Goal: Task Accomplishment & Management: Use online tool/utility

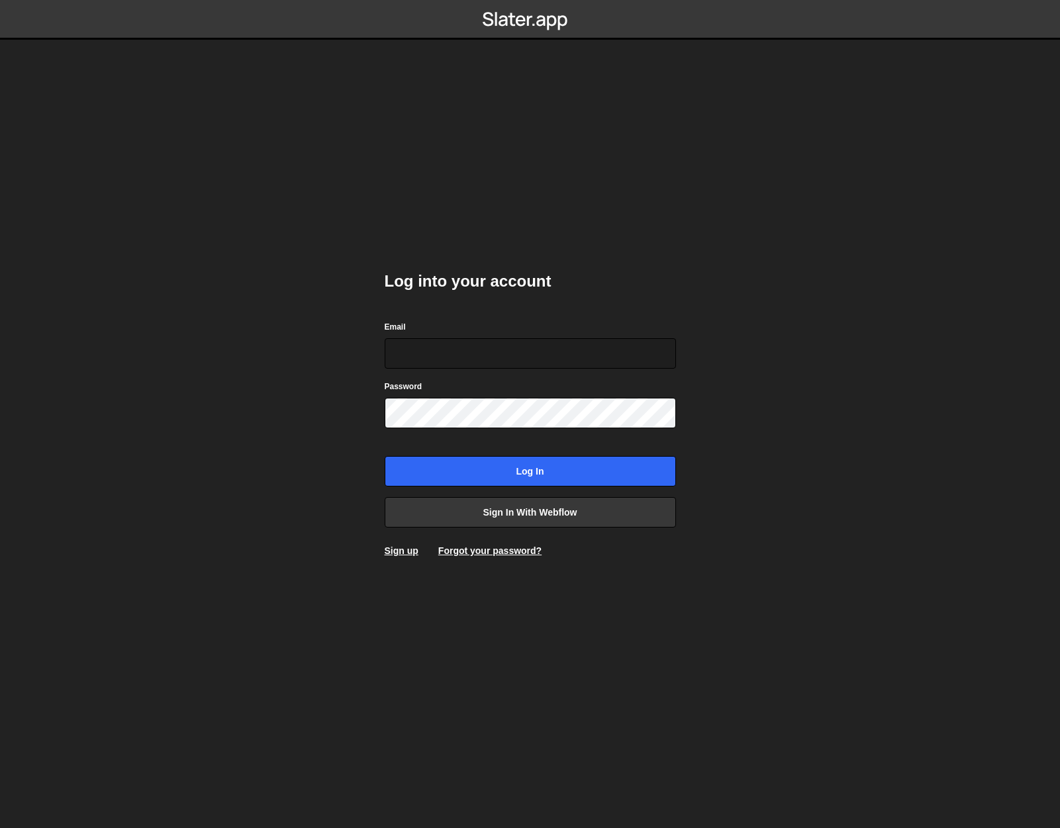
click at [406, 295] on div "Log into your account Email Password Log in Sign in with Webflow Sign up Forgot…" at bounding box center [530, 414] width 291 height 326
click at [428, 343] on input "Email" at bounding box center [530, 353] width 291 height 30
click at [461, 315] on div "Log into your account Email Password Log in Sign in with Webflow Sign up Forgot…" at bounding box center [530, 414] width 291 height 326
click at [527, 511] on link "Sign in with Webflow" at bounding box center [530, 512] width 291 height 30
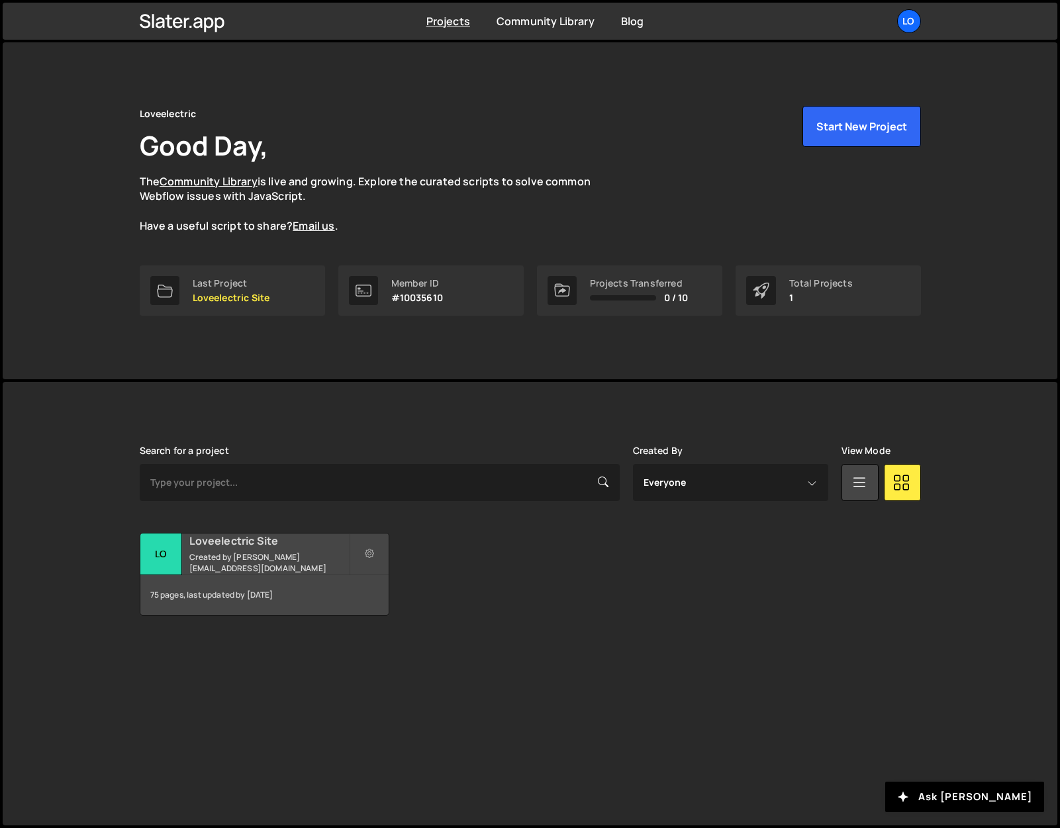
click at [232, 541] on h2 "Loveelectric Site" at bounding box center [269, 541] width 160 height 15
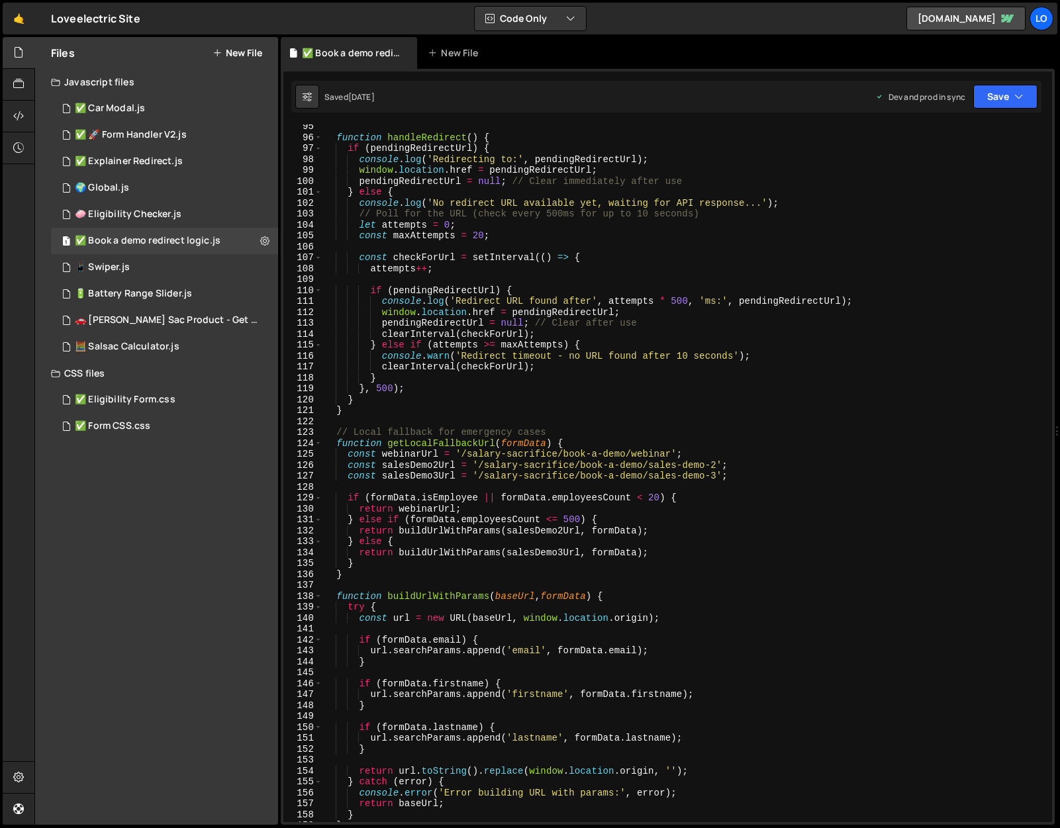
scroll to position [1039, 0]
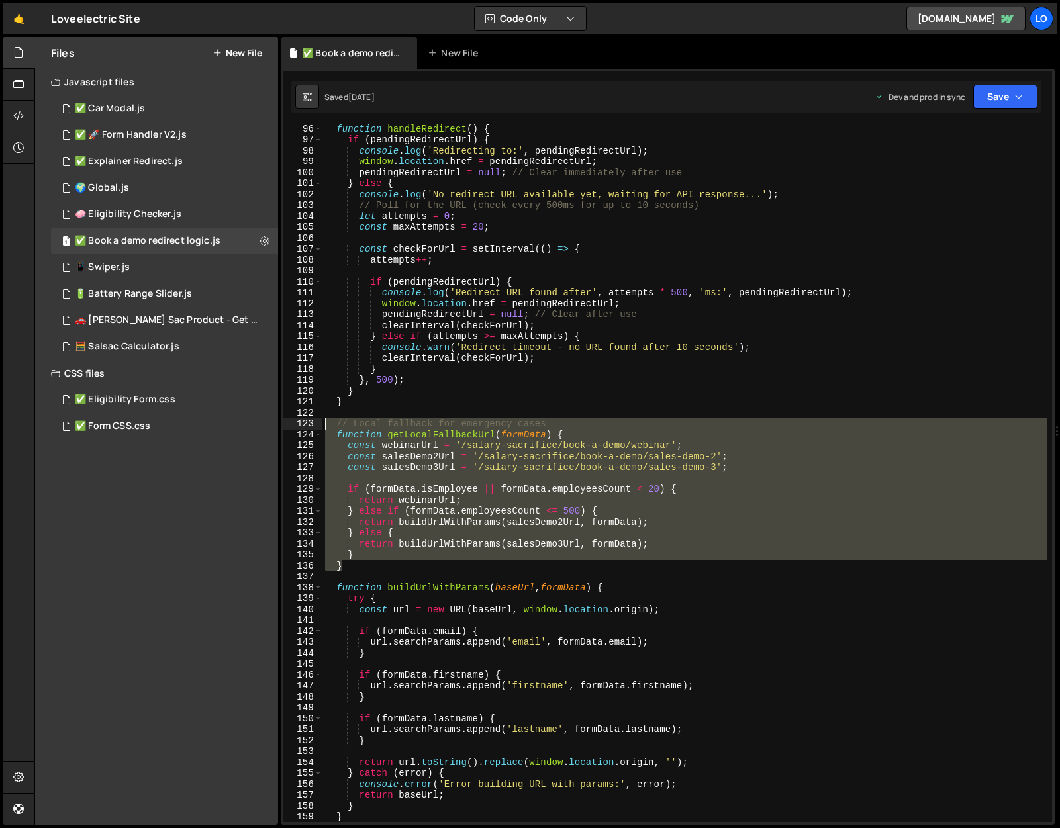
drag, startPoint x: 356, startPoint y: 567, endPoint x: 313, endPoint y: 420, distance: 153.0
click at [313, 420] on div "} 96 97 98 99 100 101 102 103 104 105 106 107 108 109 110 111 112 113 114 115 1…" at bounding box center [667, 473] width 769 height 698
click at [352, 558] on div "function handleRedirect ( ) { if ( pendingRedirectUrl ) { console . log ( 'Redi…" at bounding box center [684, 473] width 724 height 698
drag, startPoint x: 348, startPoint y: 568, endPoint x: 299, endPoint y: 424, distance: 151.8
click at [299, 424] on div "} 96 97 98 99 100 101 102 103 104 105 106 107 108 109 110 111 112 113 114 115 1…" at bounding box center [667, 473] width 769 height 698
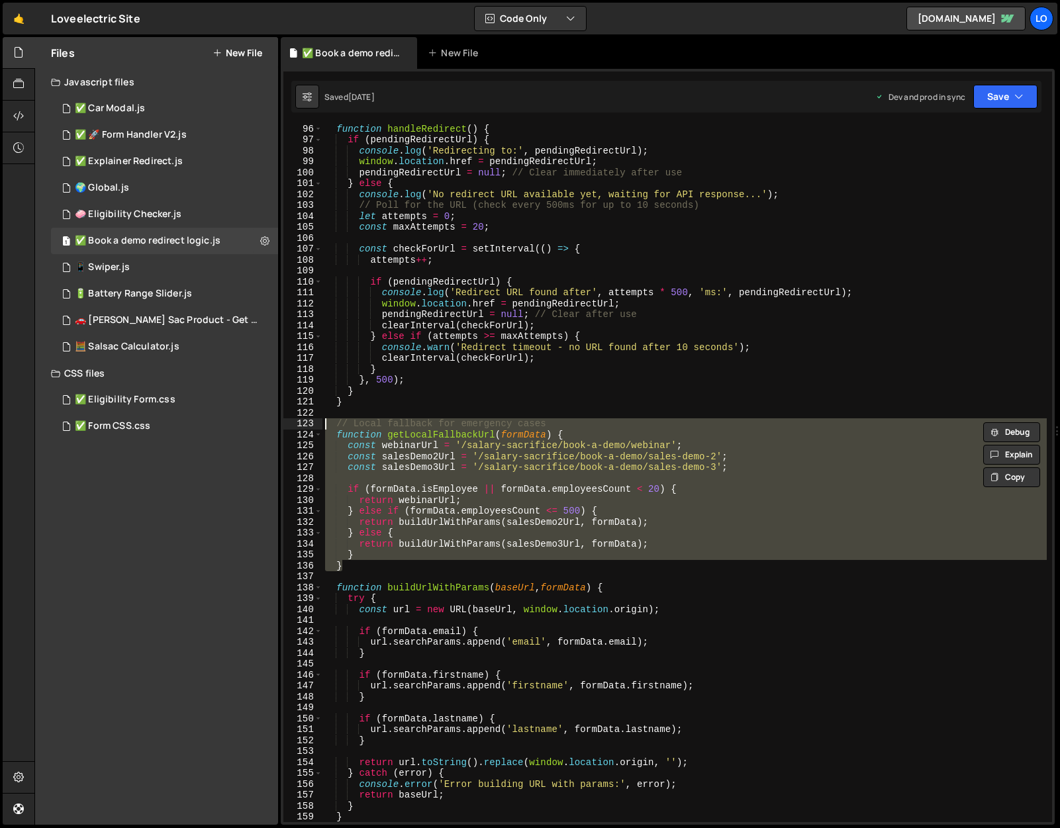
paste textarea "}"
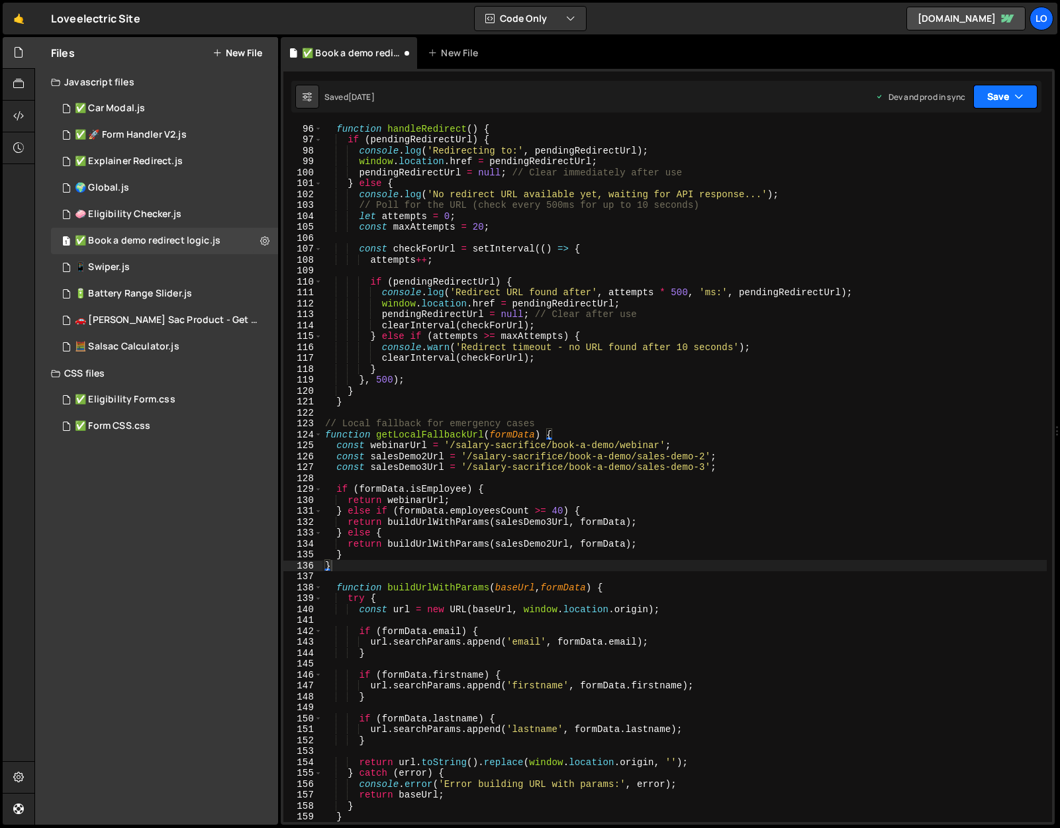
click at [1014, 90] on icon "button" at bounding box center [1018, 96] width 9 height 13
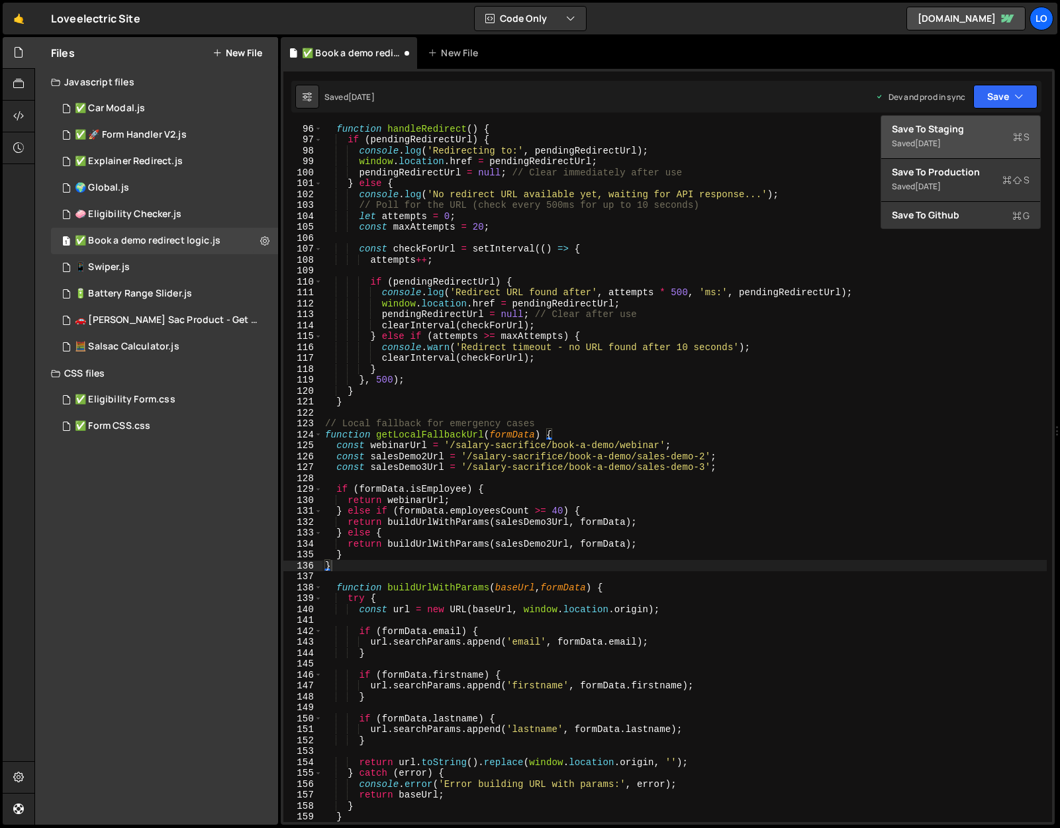
click at [970, 136] on div "Saved [DATE]" at bounding box center [961, 144] width 138 height 16
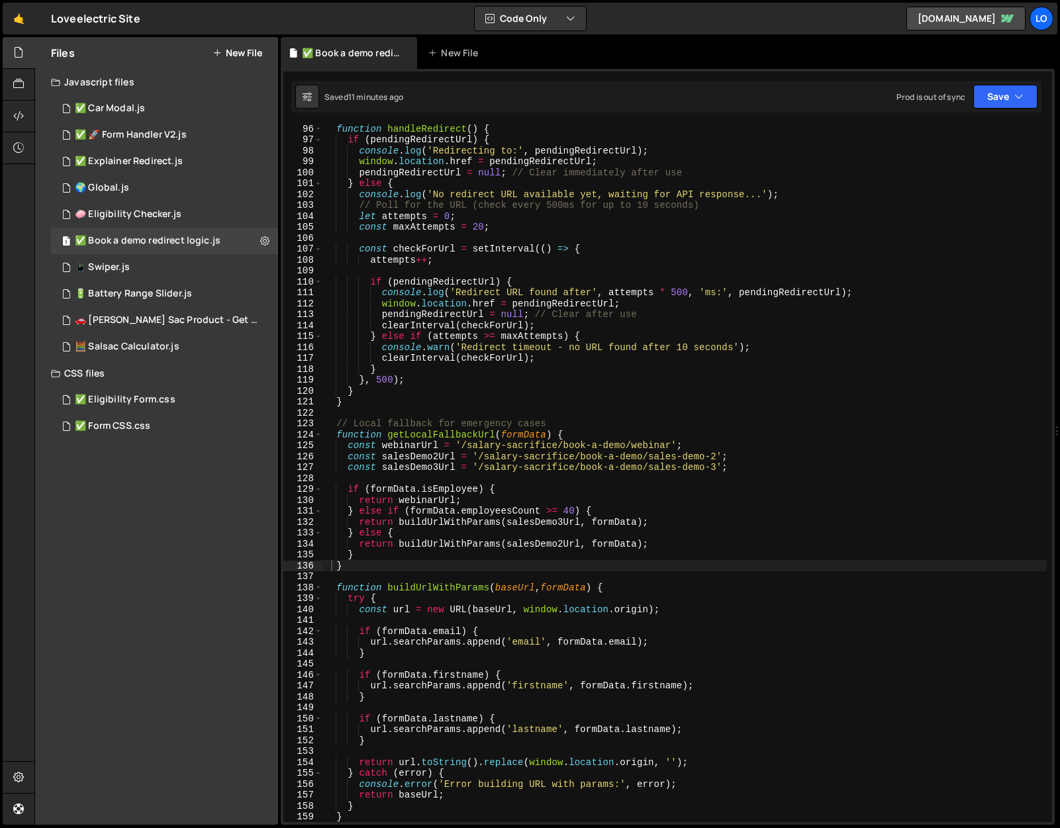
type textarea "}"
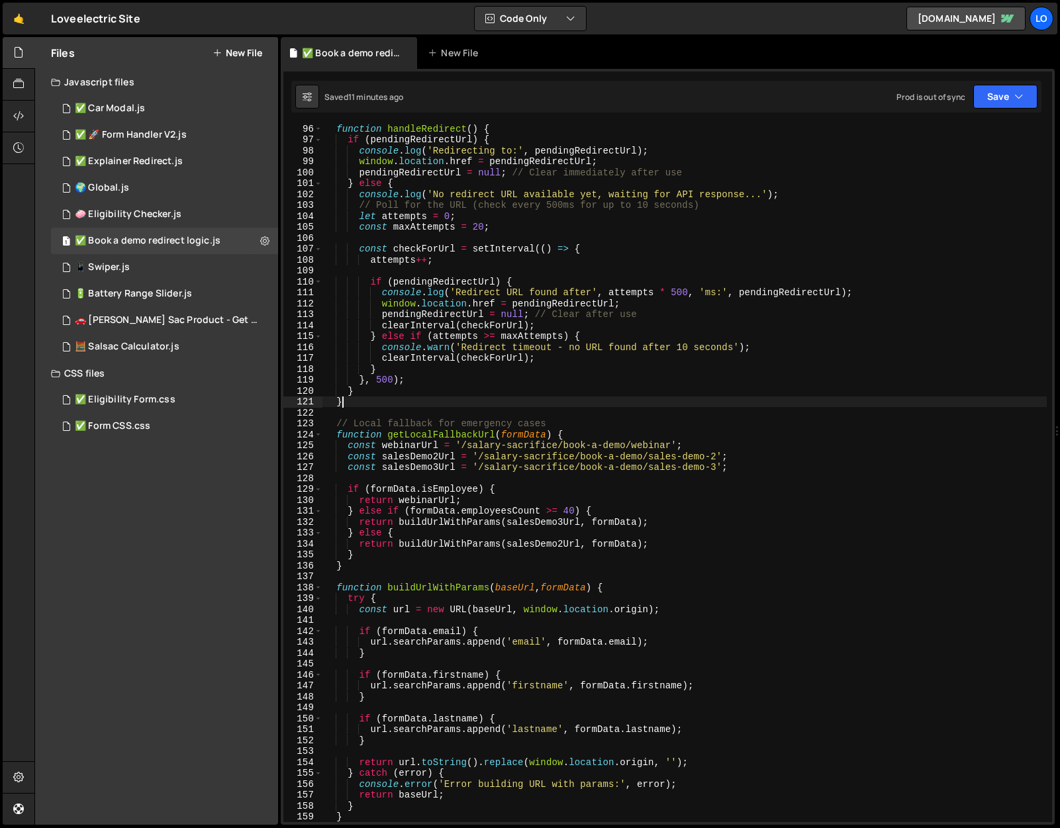
click at [560, 405] on div "function handleRedirect ( ) { if ( pendingRedirectUrl ) { console . log ( 'Redi…" at bounding box center [684, 483] width 724 height 720
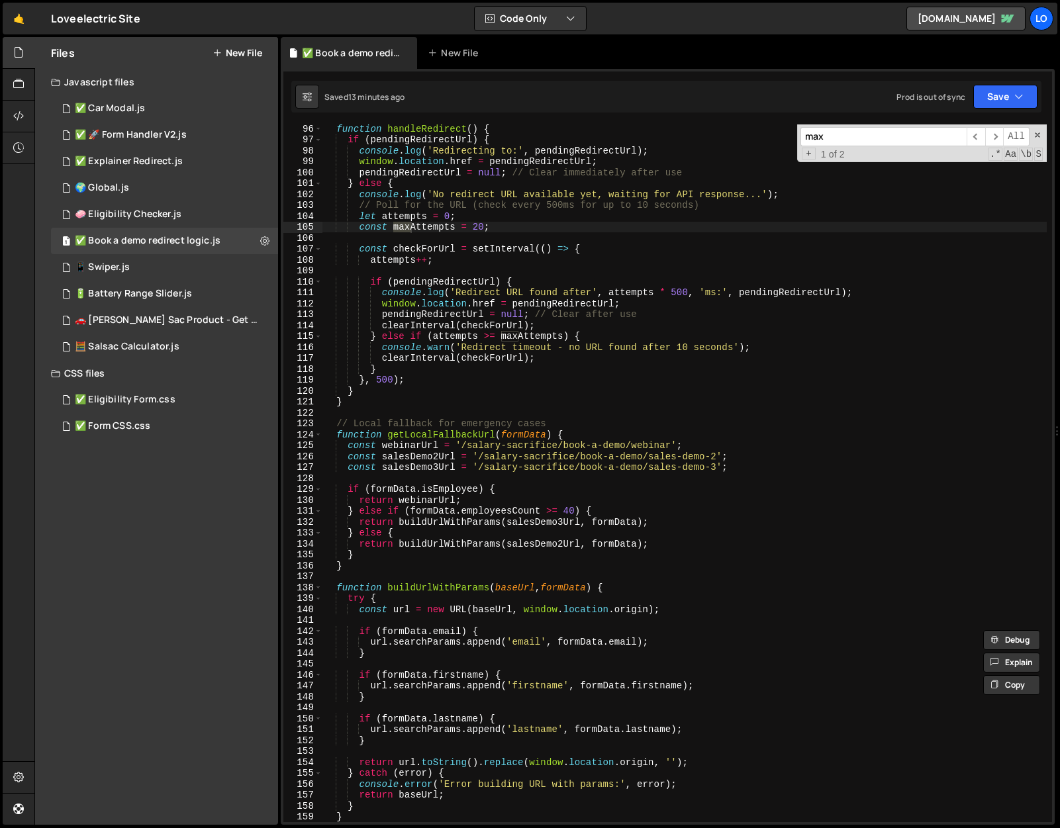
click at [842, 136] on input "max" at bounding box center [884, 136] width 166 height 19
paste input "MQL_THRESHOLD"
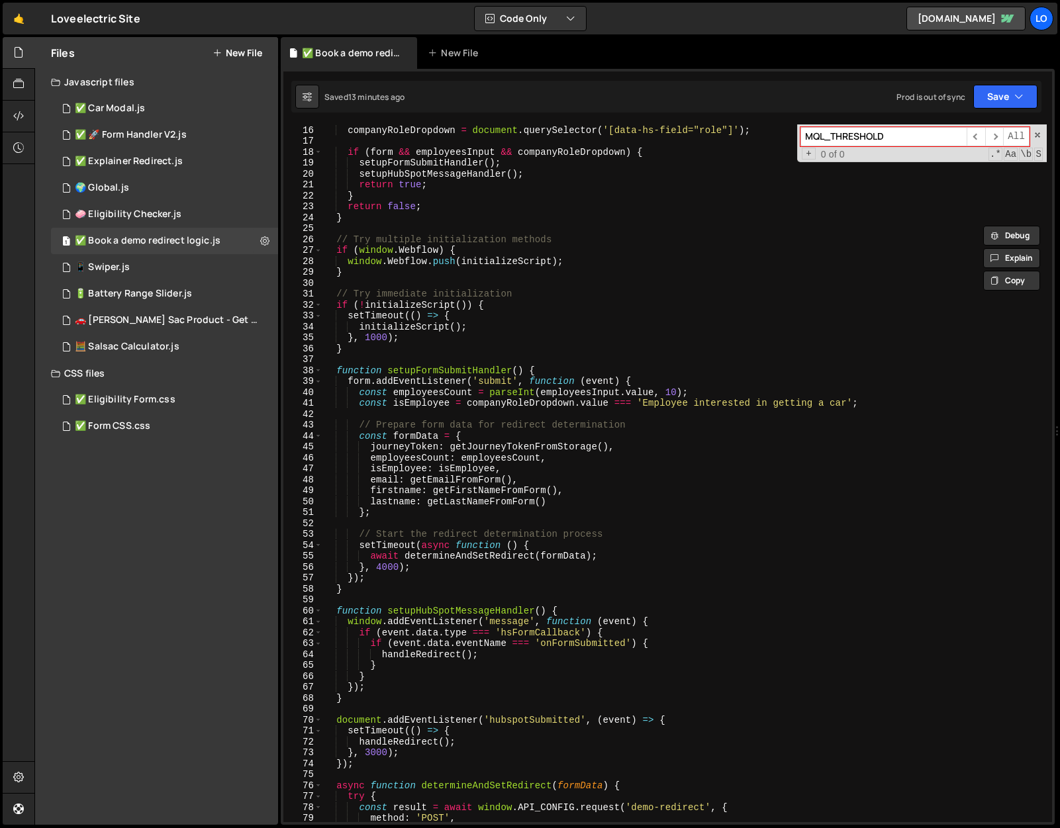
scroll to position [0, 0]
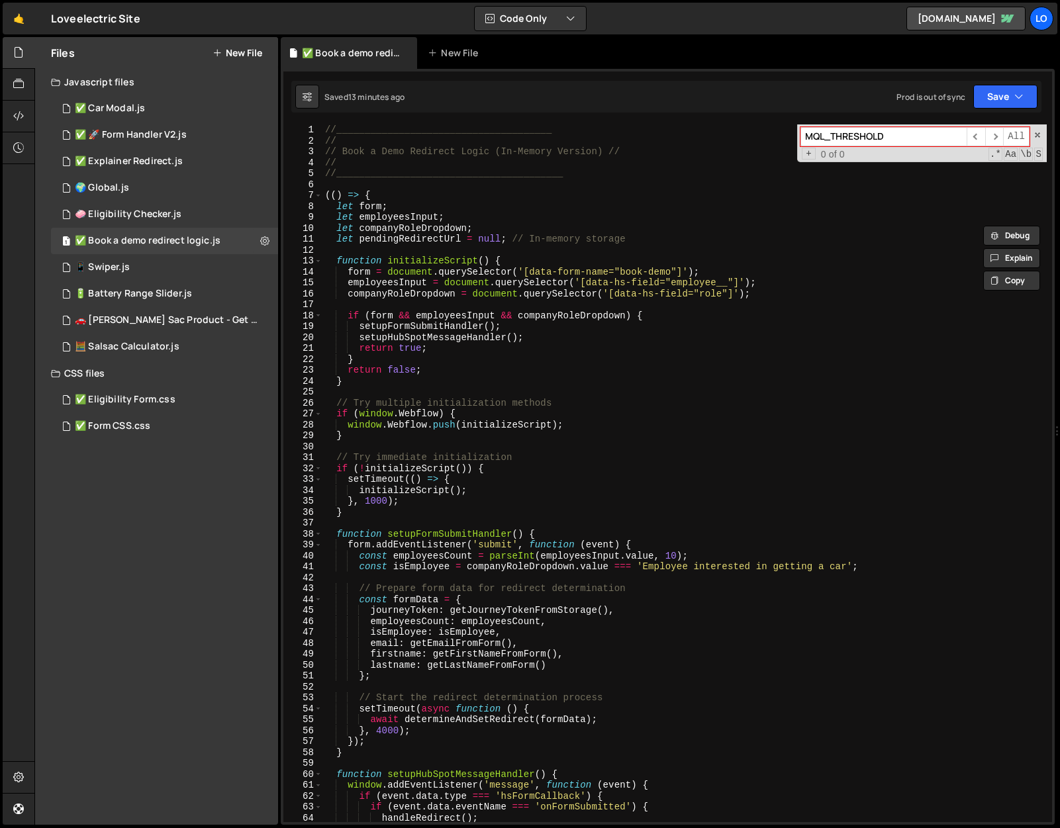
type input "MQL_THRESHOLD"
click at [1041, 138] on div "MQL_THRESHOLD ​ ​ All Replace All + 0 of 0 .* Aa \b S" at bounding box center [922, 143] width 250 height 38
click at [1038, 130] on span at bounding box center [1037, 134] width 9 height 9
type textarea "const maxAttempts = 20;"
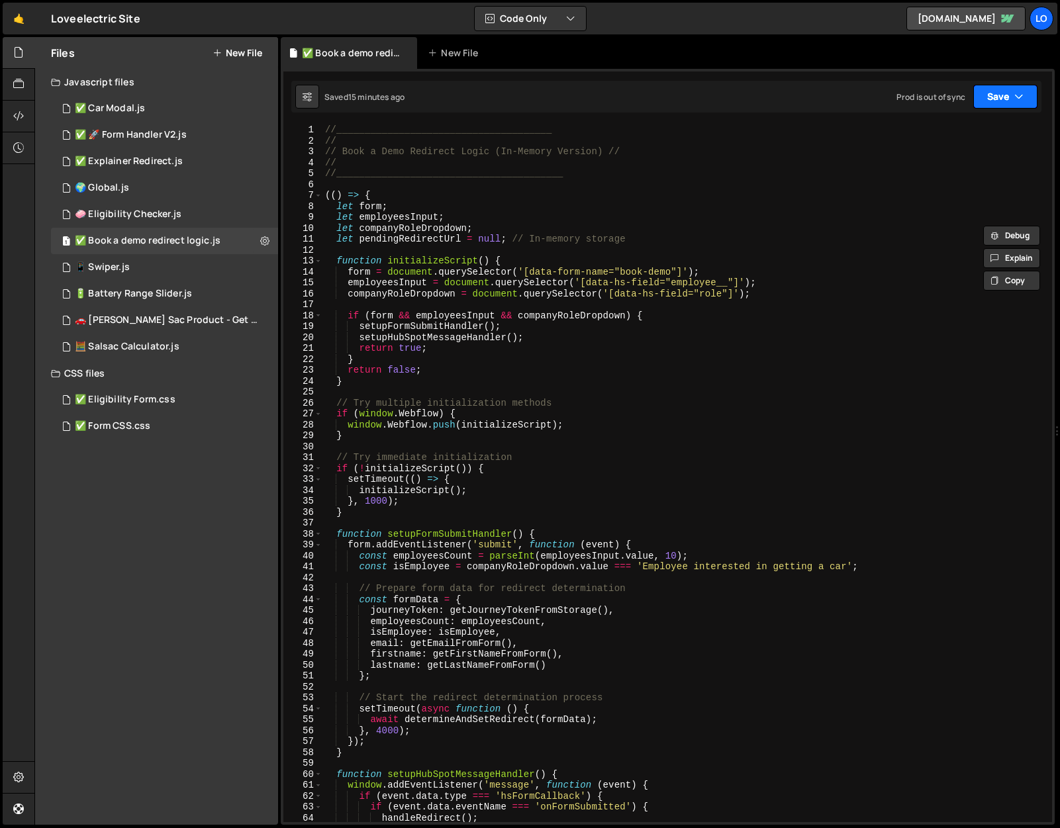
click at [1018, 94] on icon "button" at bounding box center [1018, 96] width 9 height 13
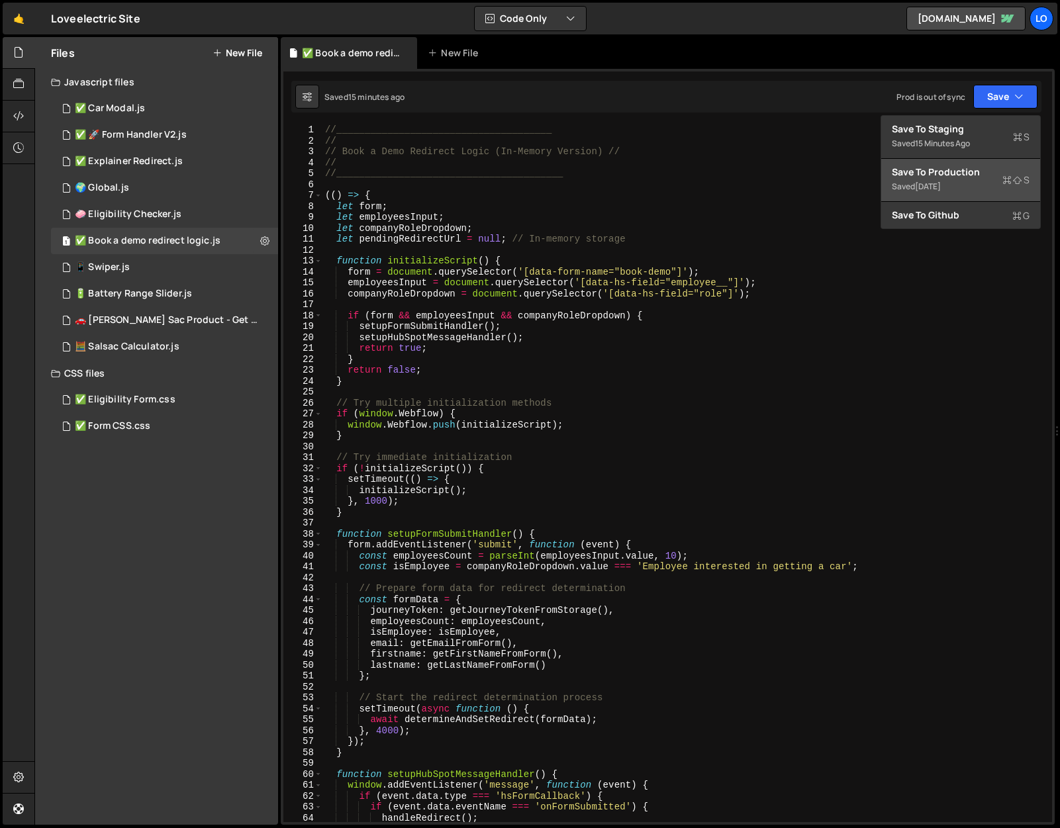
click at [968, 176] on div "Save to Production S" at bounding box center [961, 172] width 138 height 13
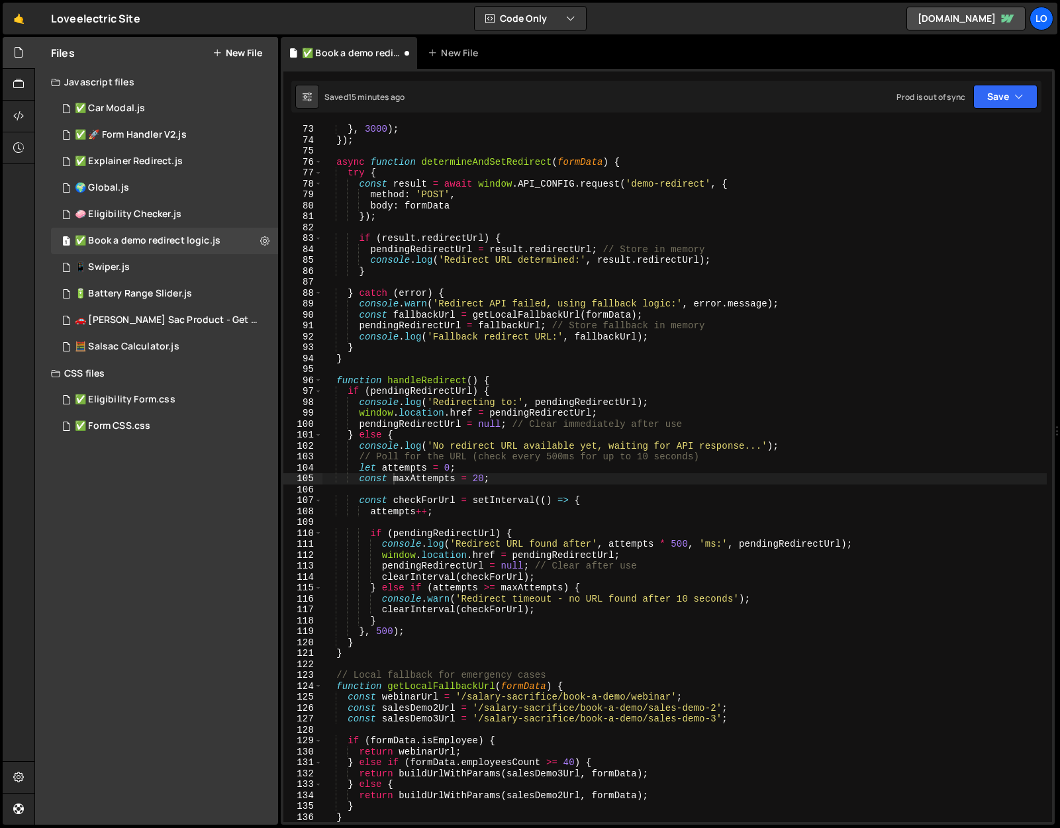
scroll to position [787, 0]
click at [130, 128] on div "36 ✅ 🚀 Form Handler V2.js 0" at bounding box center [164, 135] width 227 height 26
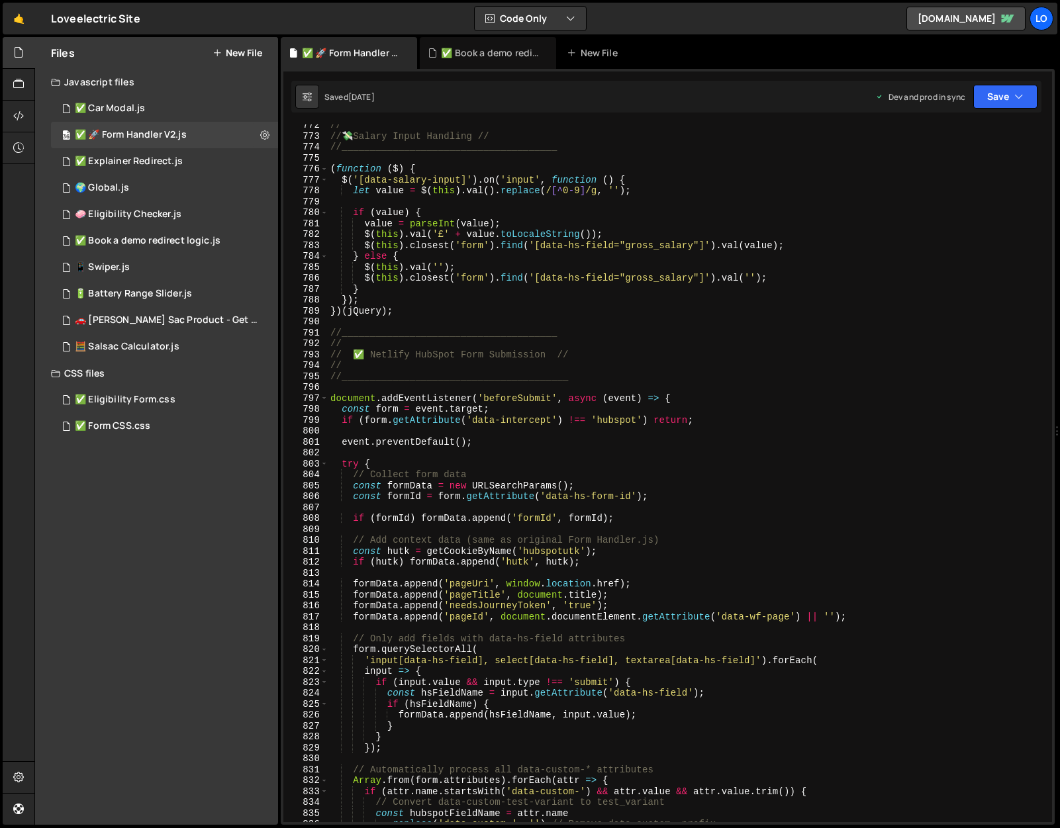
scroll to position [8328, 0]
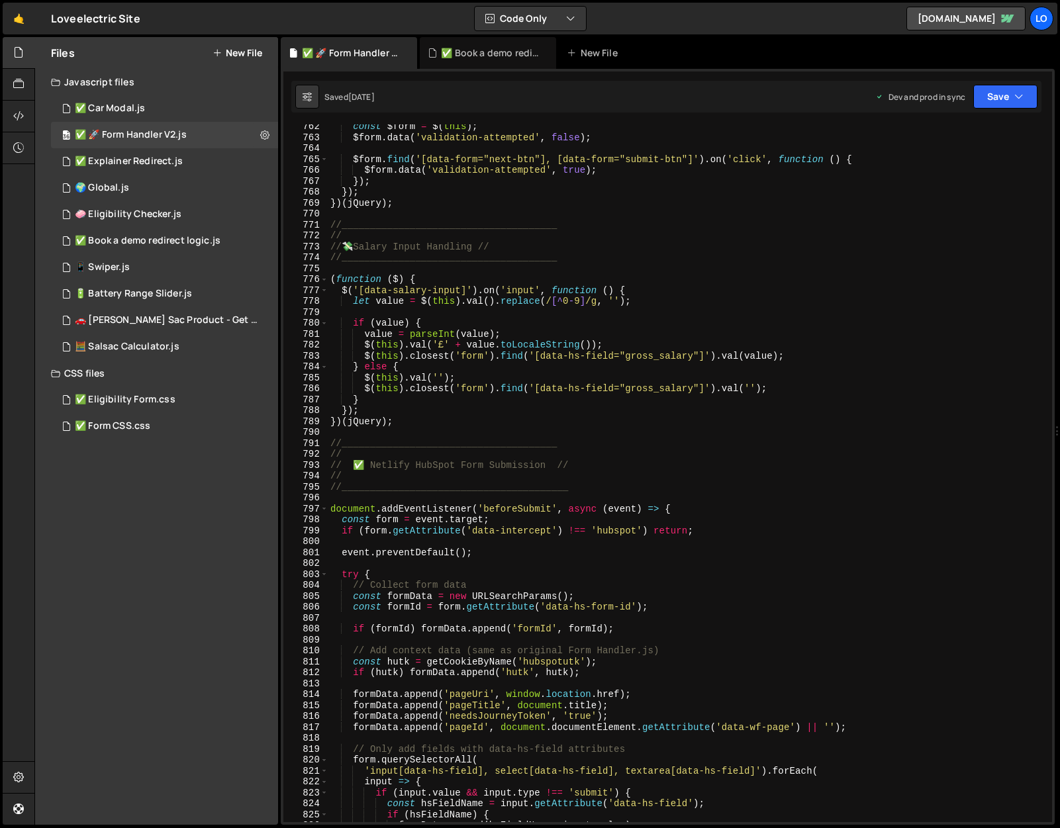
click at [503, 466] on div "const $form = $ ( this ) ; $form . data ( 'validation-attempted' , false ) ; $f…" at bounding box center [687, 481] width 719 height 720
type textarea "// ✅ Netlify HubSpot Form Submission // //"
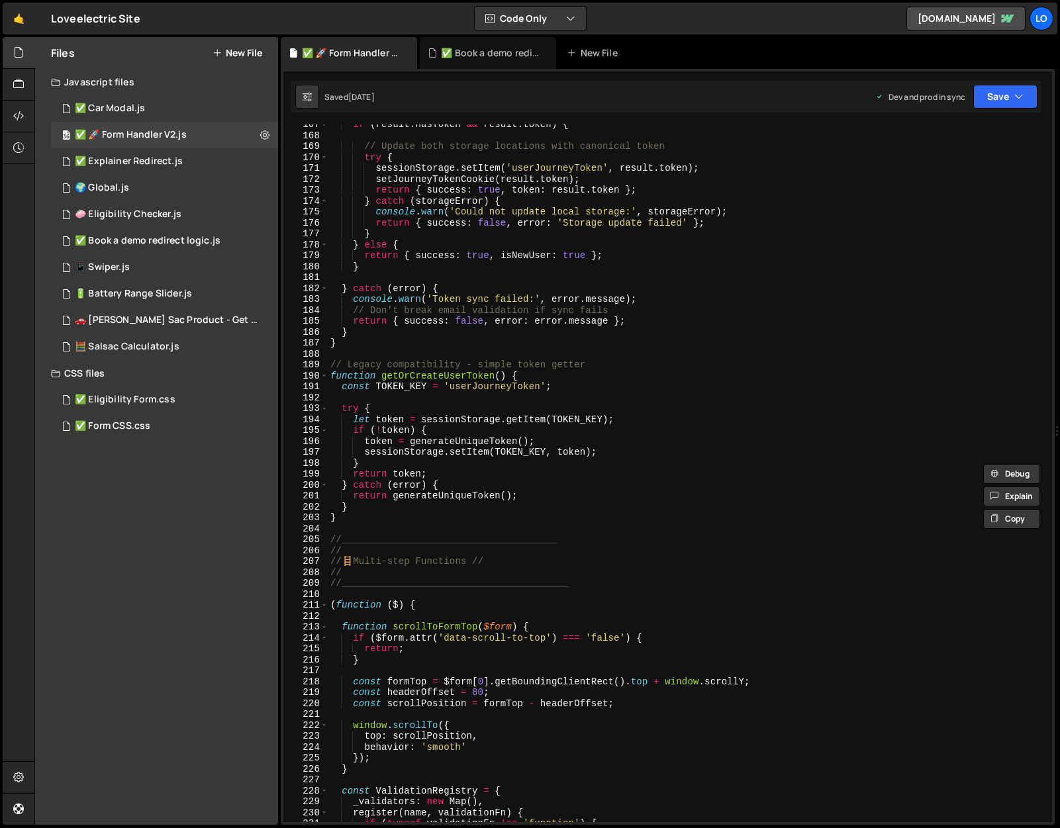
scroll to position [1837, 0]
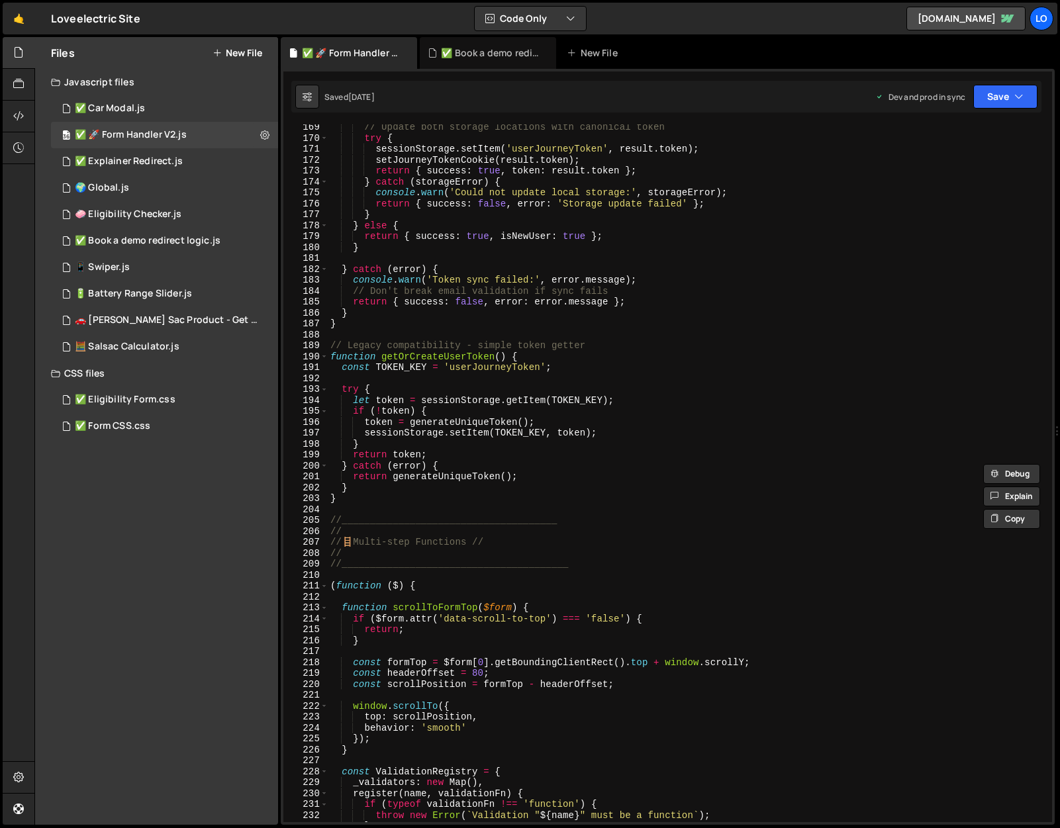
click at [616, 335] on div "// Update both storage locations with canonical token try { sessionStorage . se…" at bounding box center [687, 482] width 719 height 720
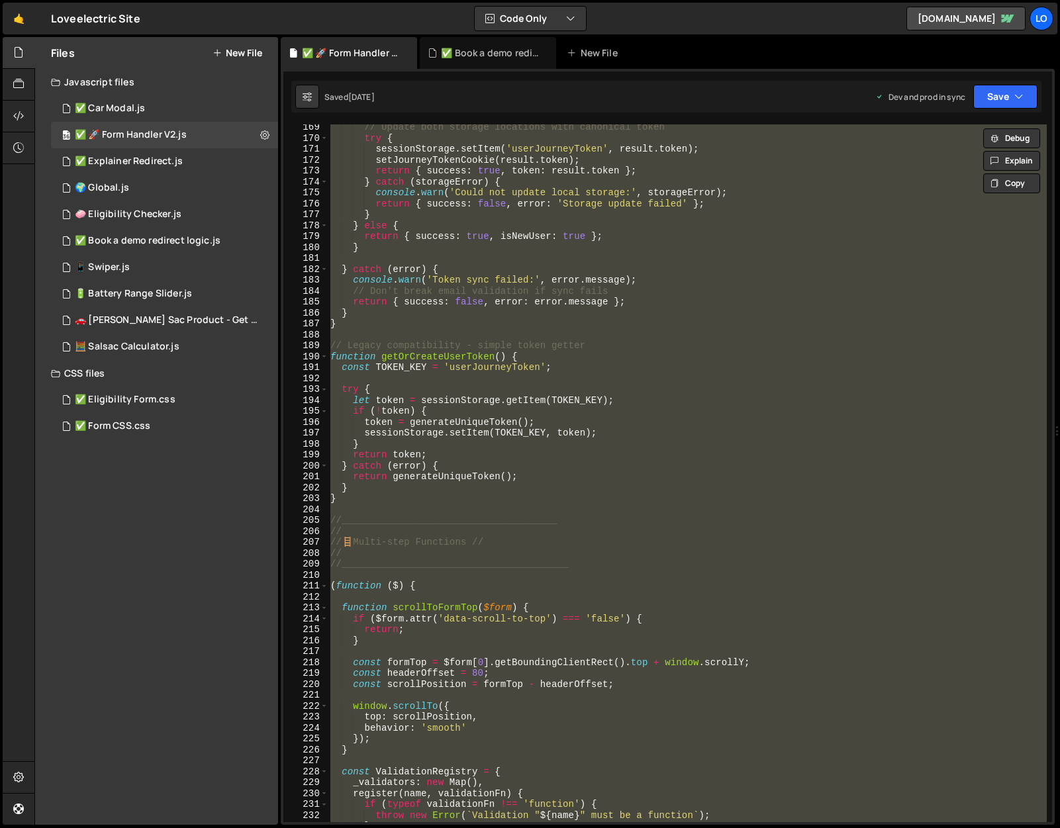
click at [448, 642] on div "// Update both storage locations with canonical token try { sessionStorage . se…" at bounding box center [687, 473] width 719 height 698
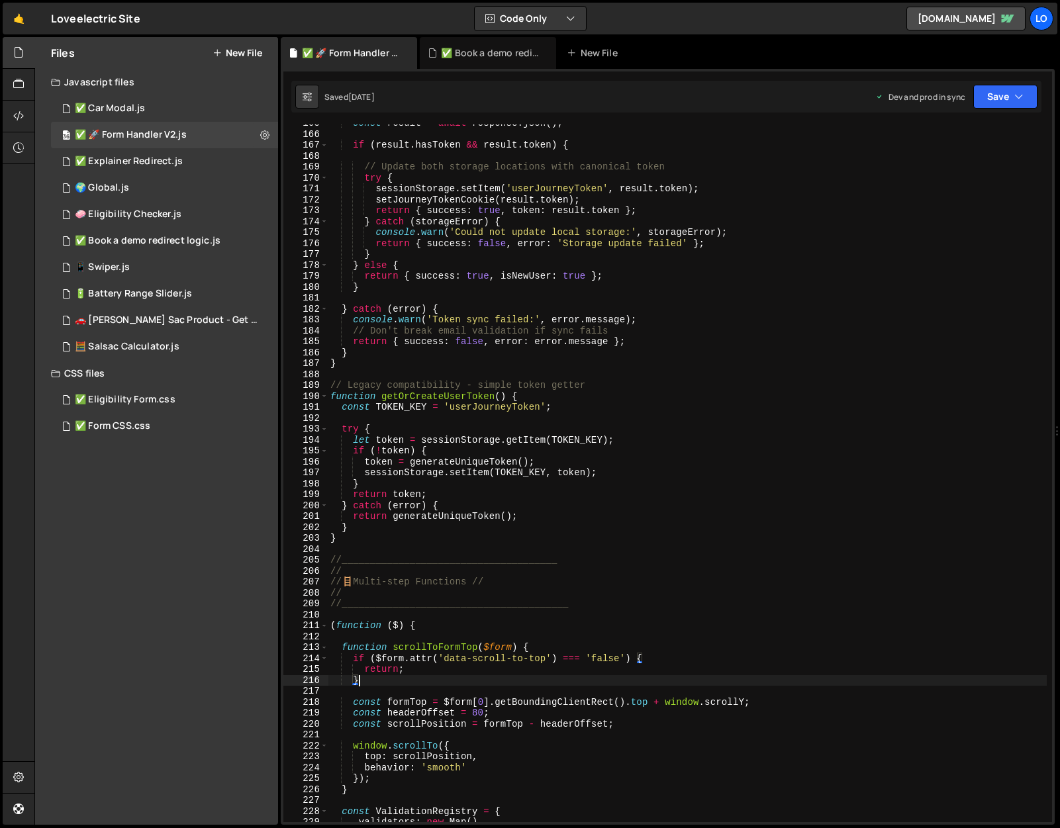
scroll to position [1798, 0]
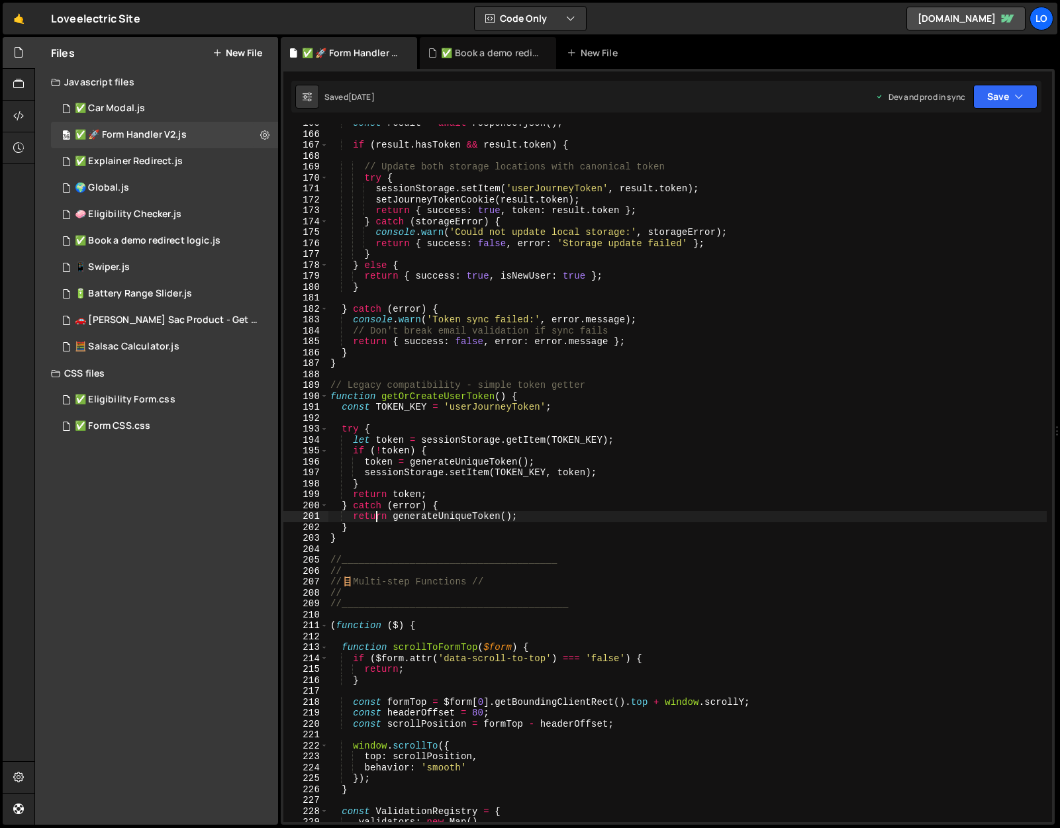
click at [374, 522] on div "const result = await response . json ( ) ; if ( result . hasToken && result . t…" at bounding box center [687, 478] width 719 height 720
click at [368, 535] on div "const result = await response . json ( ) ; if ( result . hasToken && result . t…" at bounding box center [687, 478] width 719 height 720
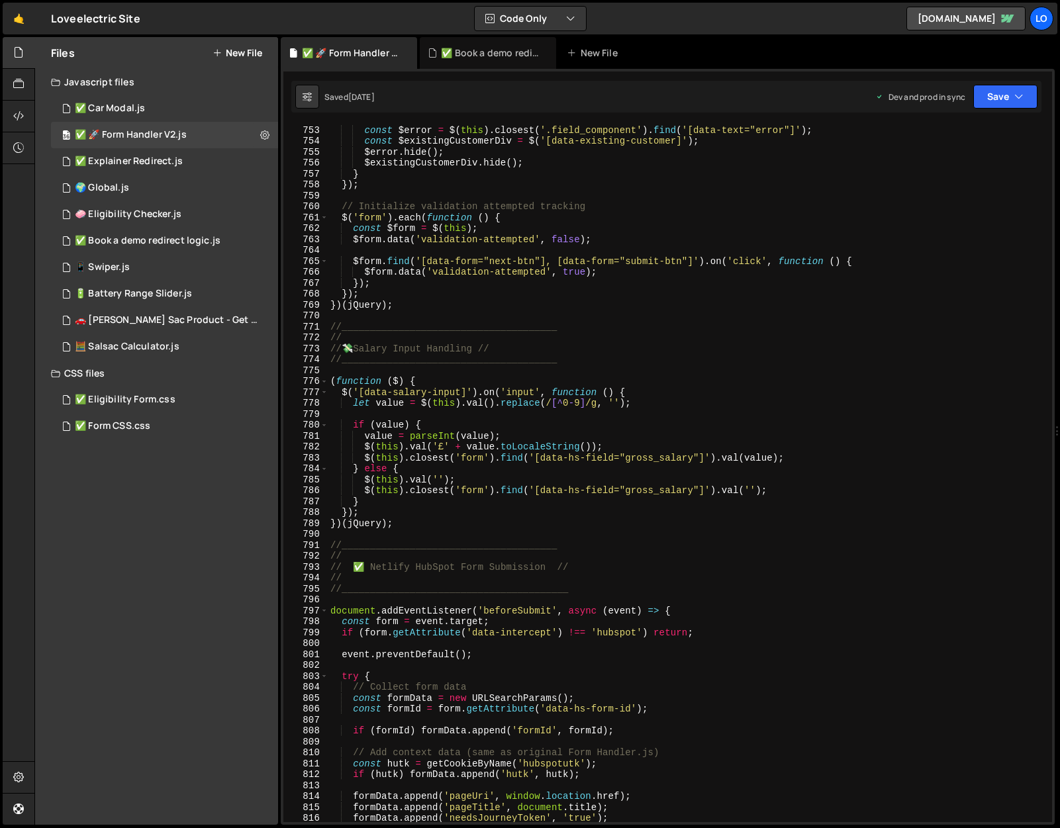
scroll to position [8241, 0]
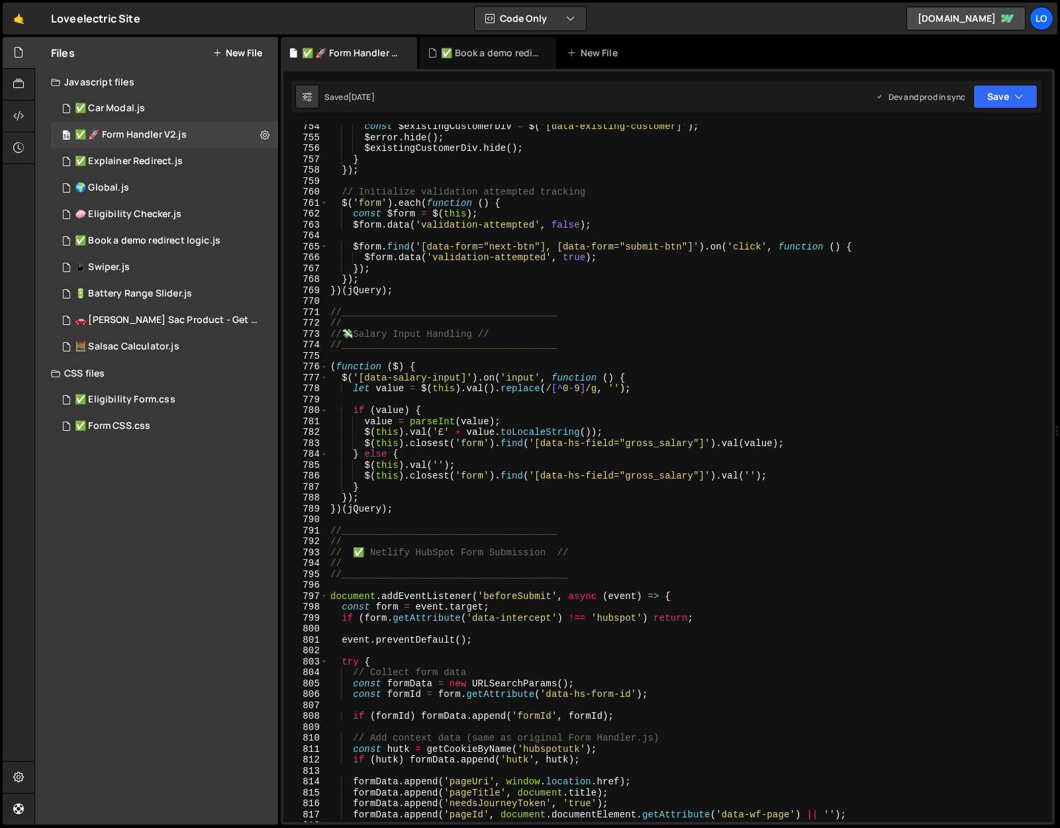
click at [334, 533] on div "const $existingCustomerDiv = $ ( '[data-existing-customer]' ) ; $error . hide (…" at bounding box center [687, 481] width 719 height 720
click at [330, 530] on div "const $existingCustomerDiv = $ ( '[data-existing-customer]' ) ; $error . hide (…" at bounding box center [687, 481] width 719 height 720
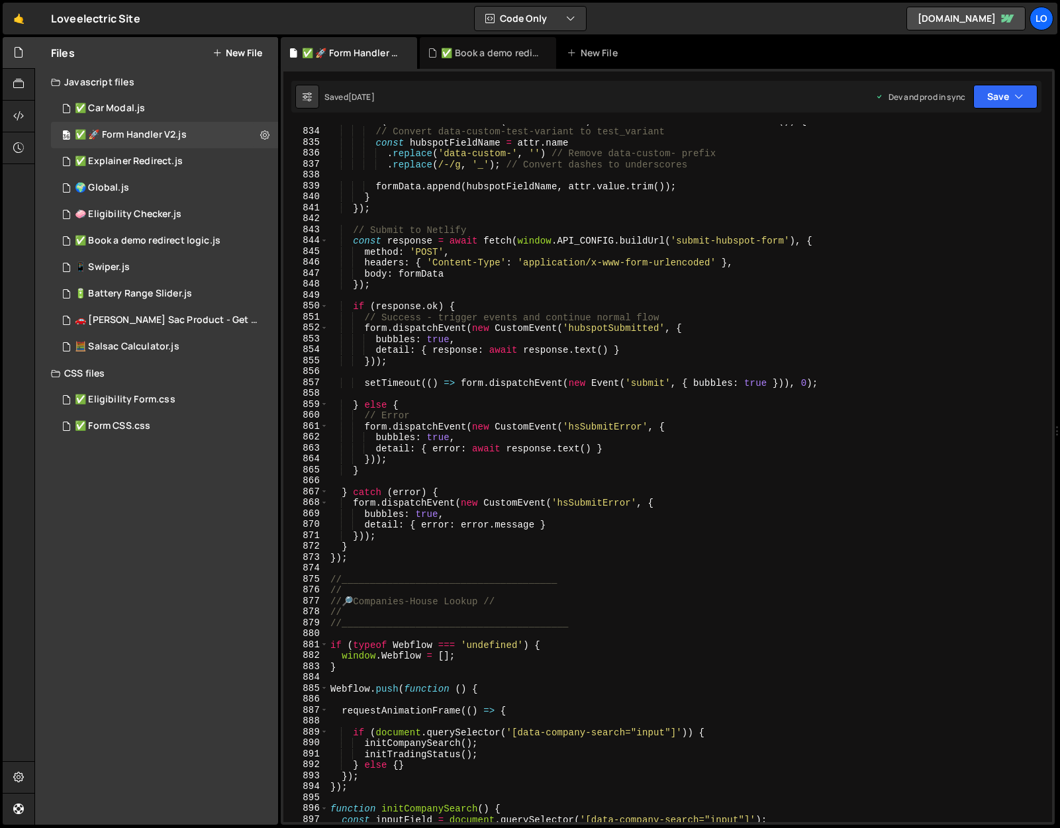
scroll to position [9145, 0]
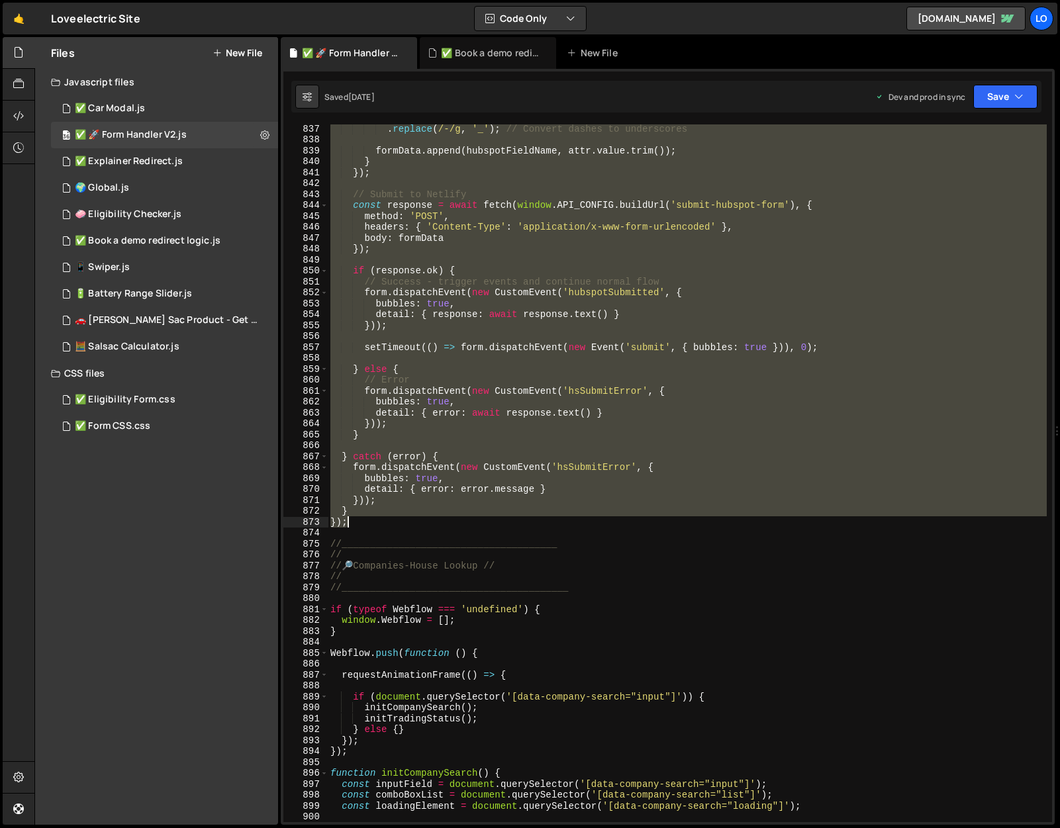
click at [367, 521] on div ". replace ( /-/g , '_' ) ; // Convert dashes to underscores formData . append (…" at bounding box center [687, 483] width 719 height 720
paste textarea
type textarea "});"
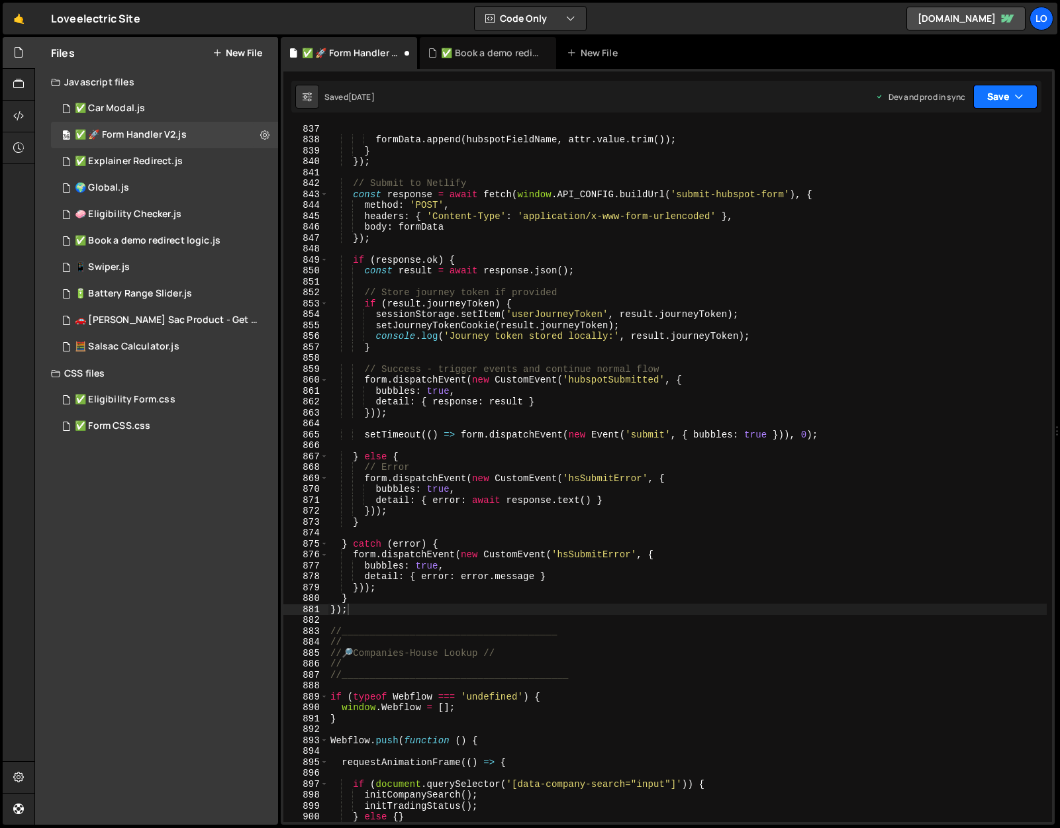
click at [1024, 87] on button "Save" at bounding box center [1005, 97] width 64 height 24
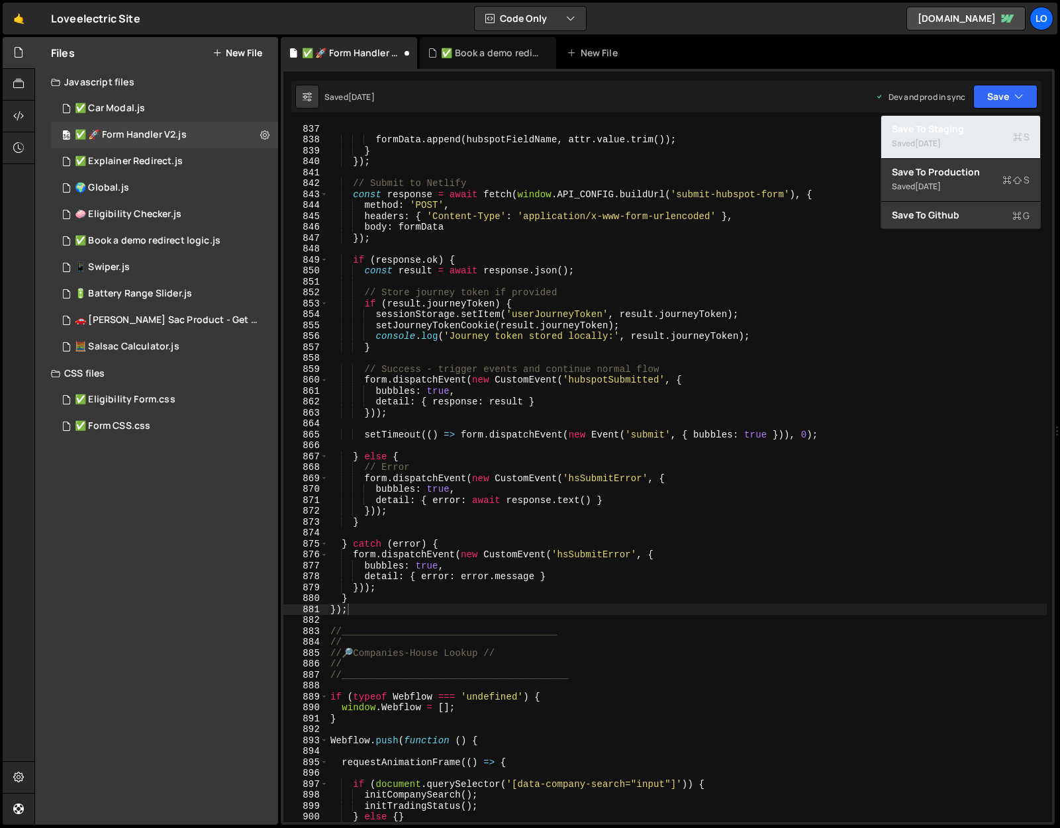
click at [977, 127] on div "Save to Staging S" at bounding box center [961, 128] width 138 height 13
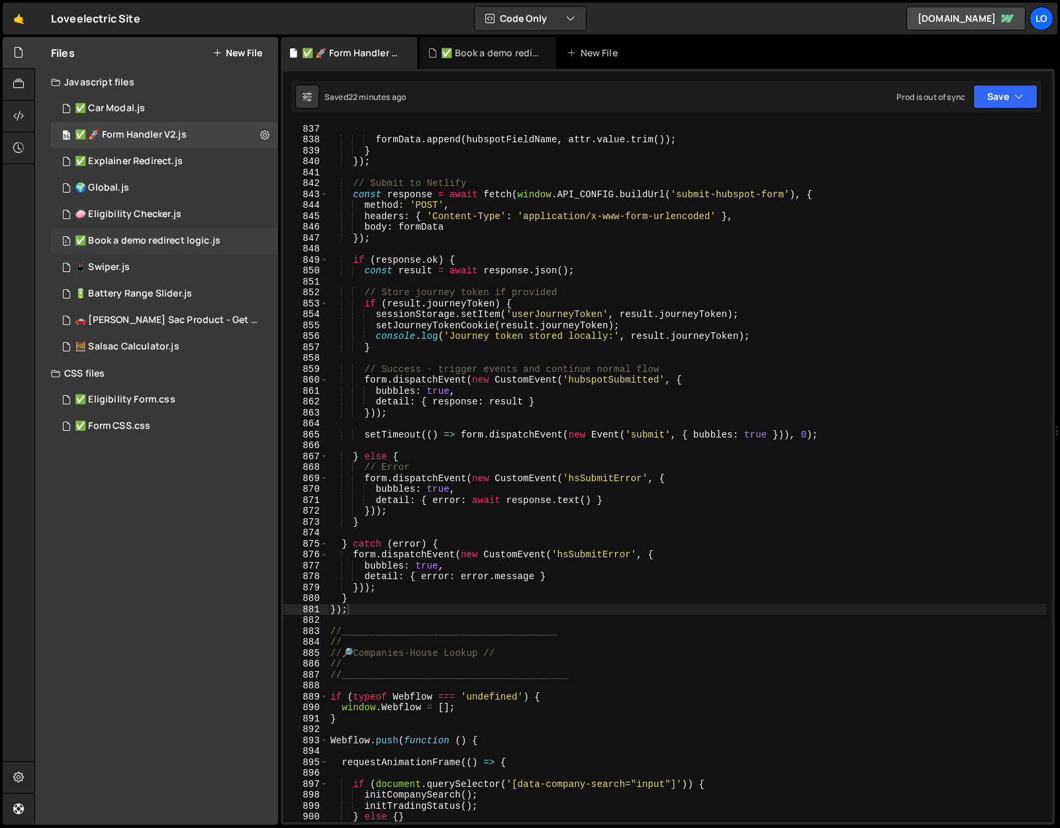
click at [125, 237] on div "✅ Book a demo redirect logic.js" at bounding box center [148, 241] width 146 height 12
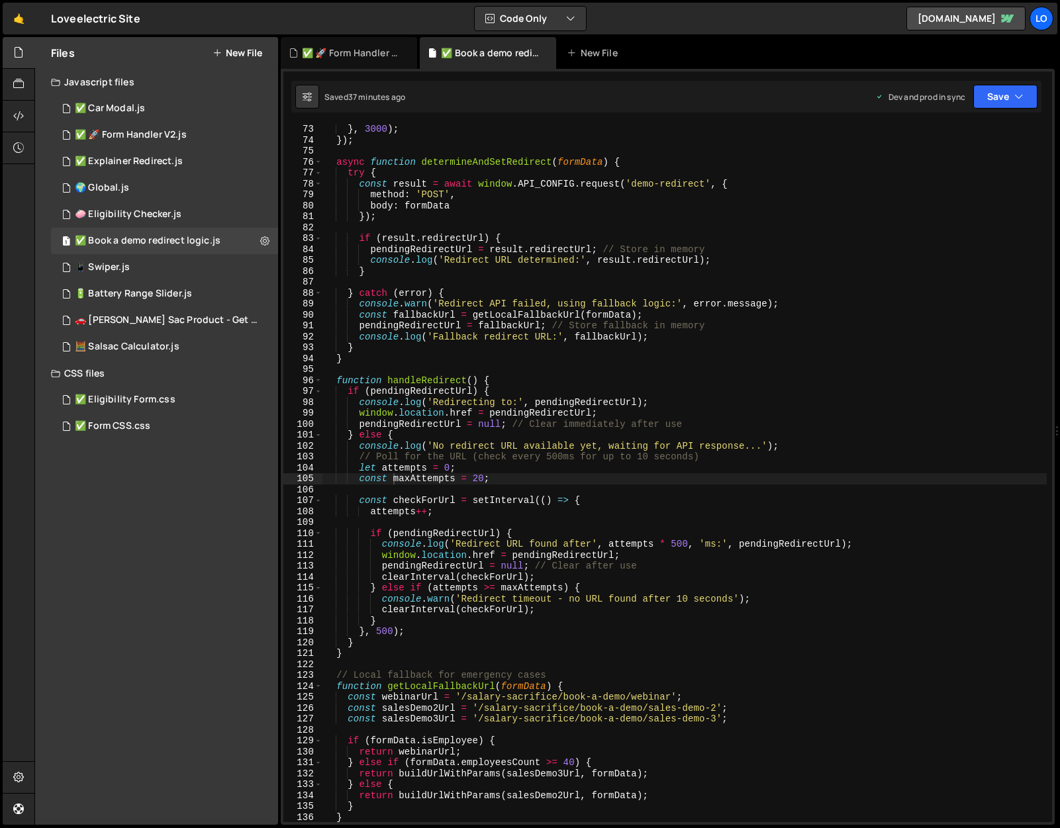
click at [890, 225] on div "} , 3000 ) ; }) ; async function determineAndSetRedirect ( formData ) { try { c…" at bounding box center [684, 484] width 724 height 720
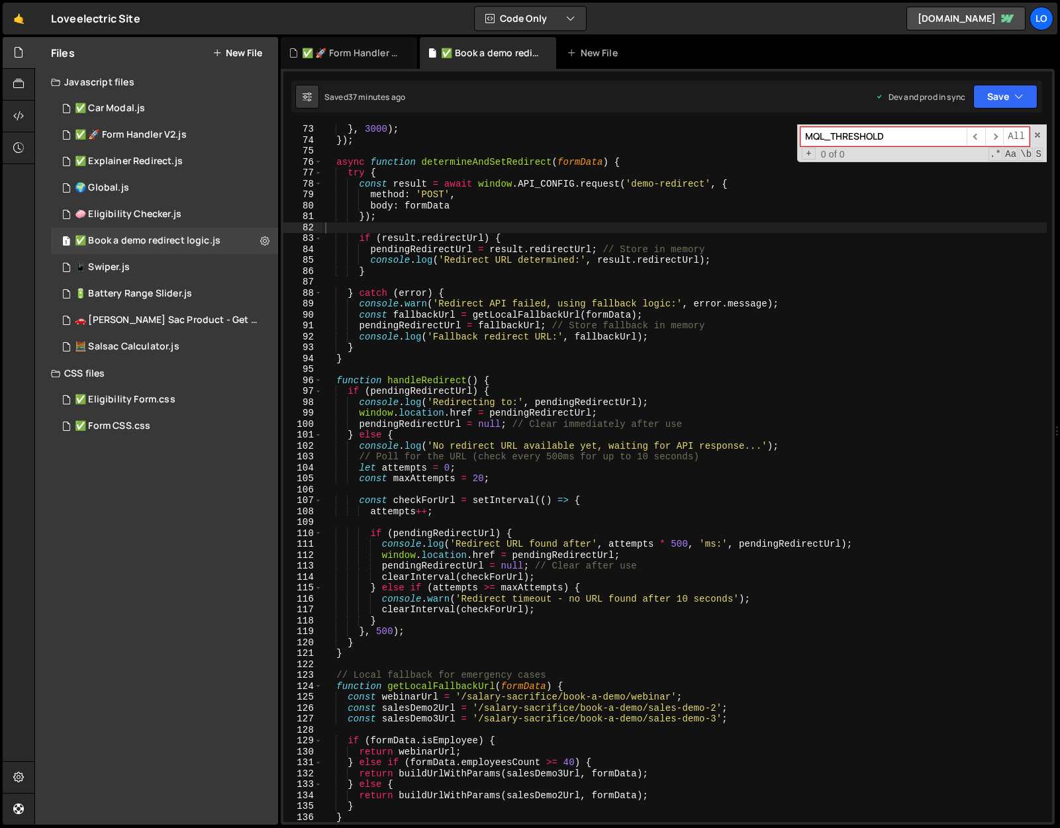
paste input "determineAndSetRedirect"
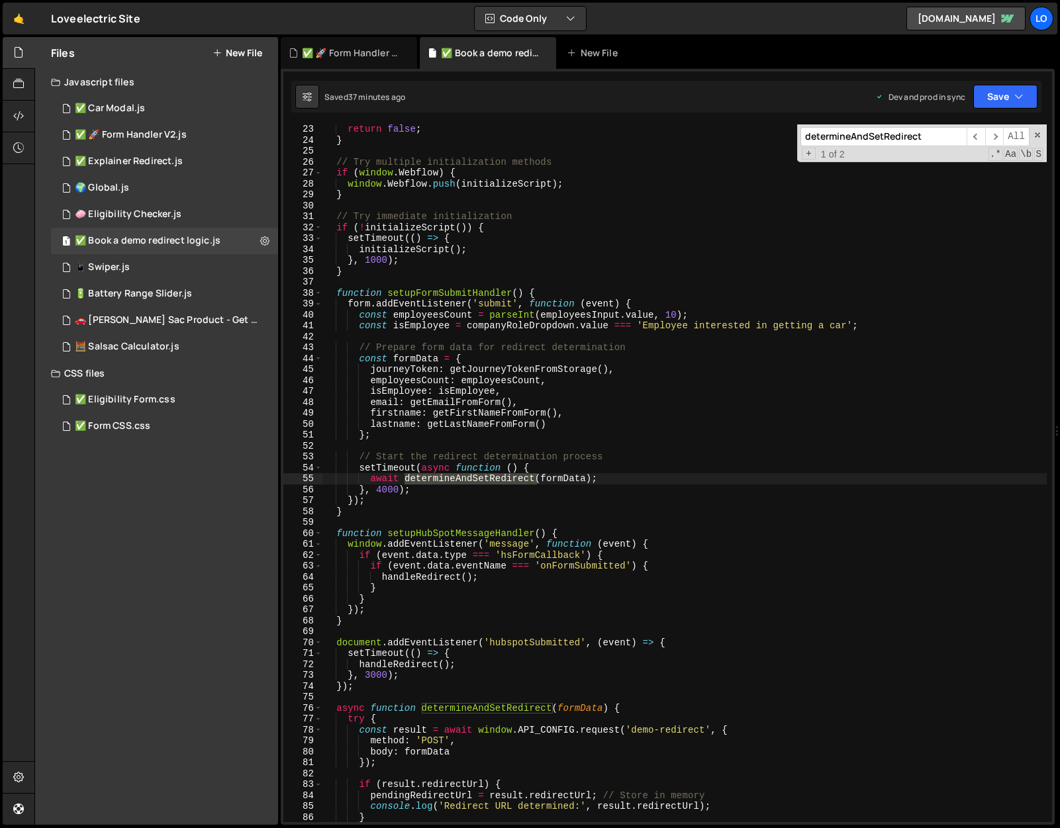
scroll to position [241, 0]
click at [840, 138] on input "determineAndSetRedirect" at bounding box center [884, 136] width 166 height 19
paste input "async function determineAndSetRedirect(formData) {"
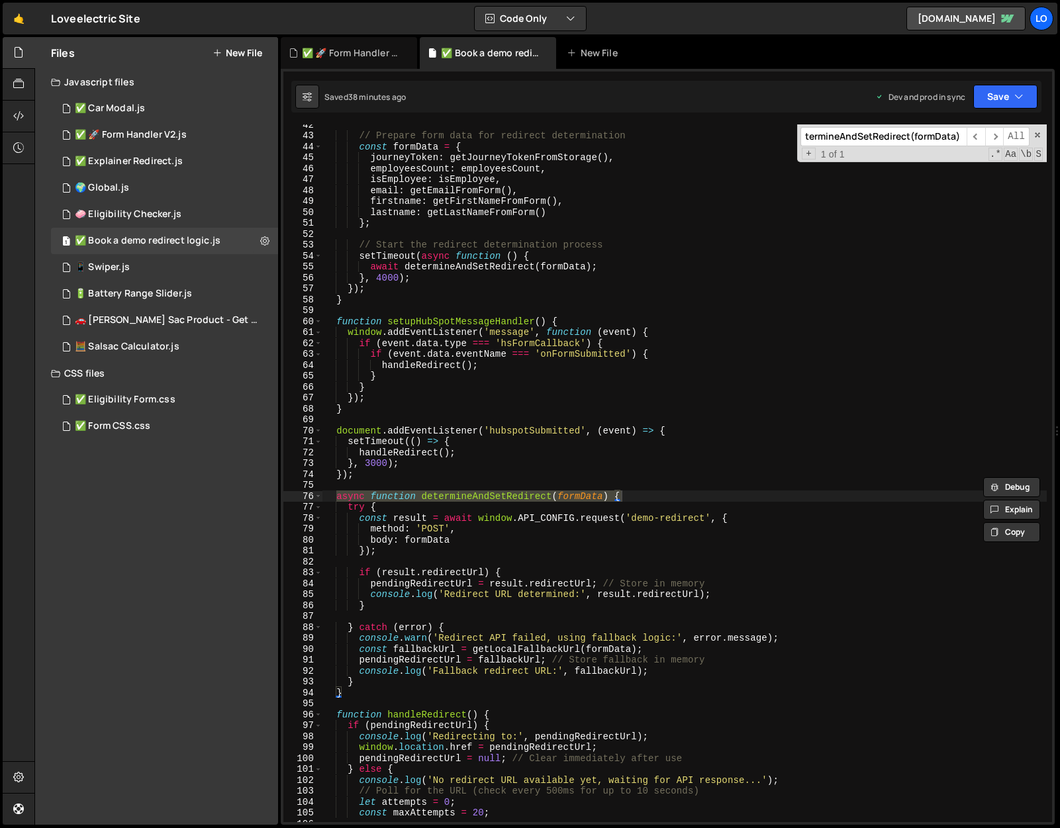
scroll to position [556, 0]
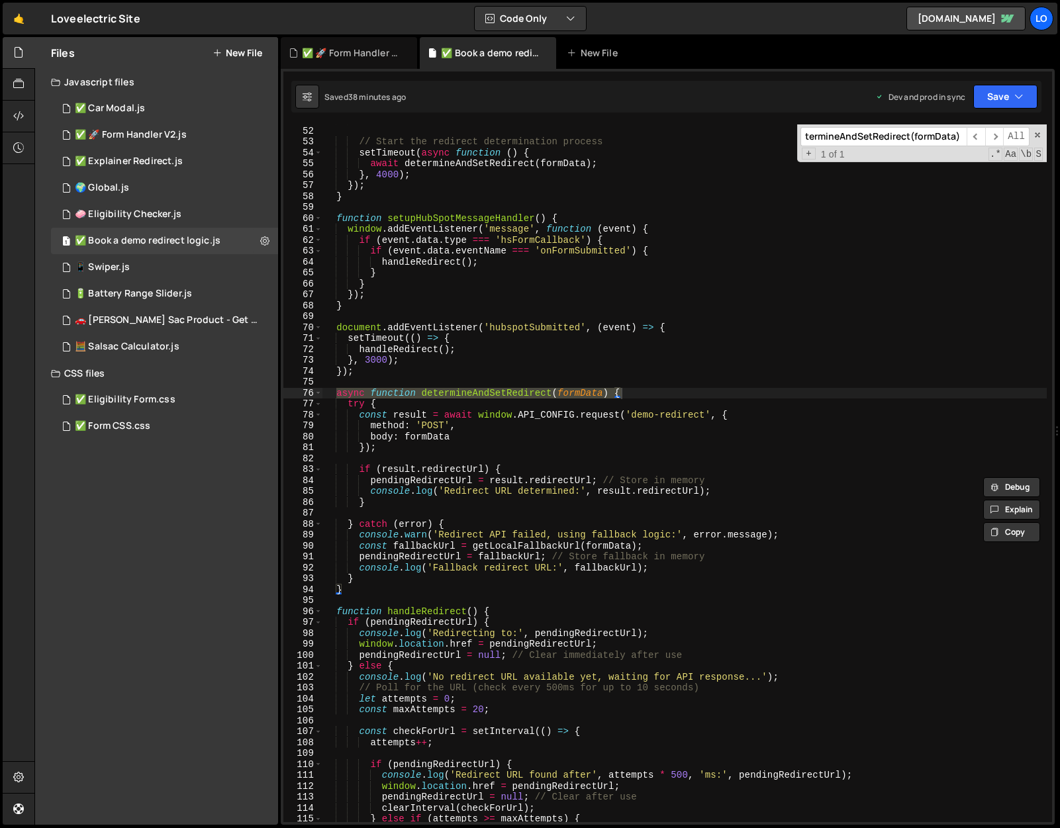
type input "async function determineAndSetRedirect(formData) {"
click at [604, 480] on div "} ; // Start the redirect determination process setTimeout ( async function ( )…" at bounding box center [684, 475] width 724 height 720
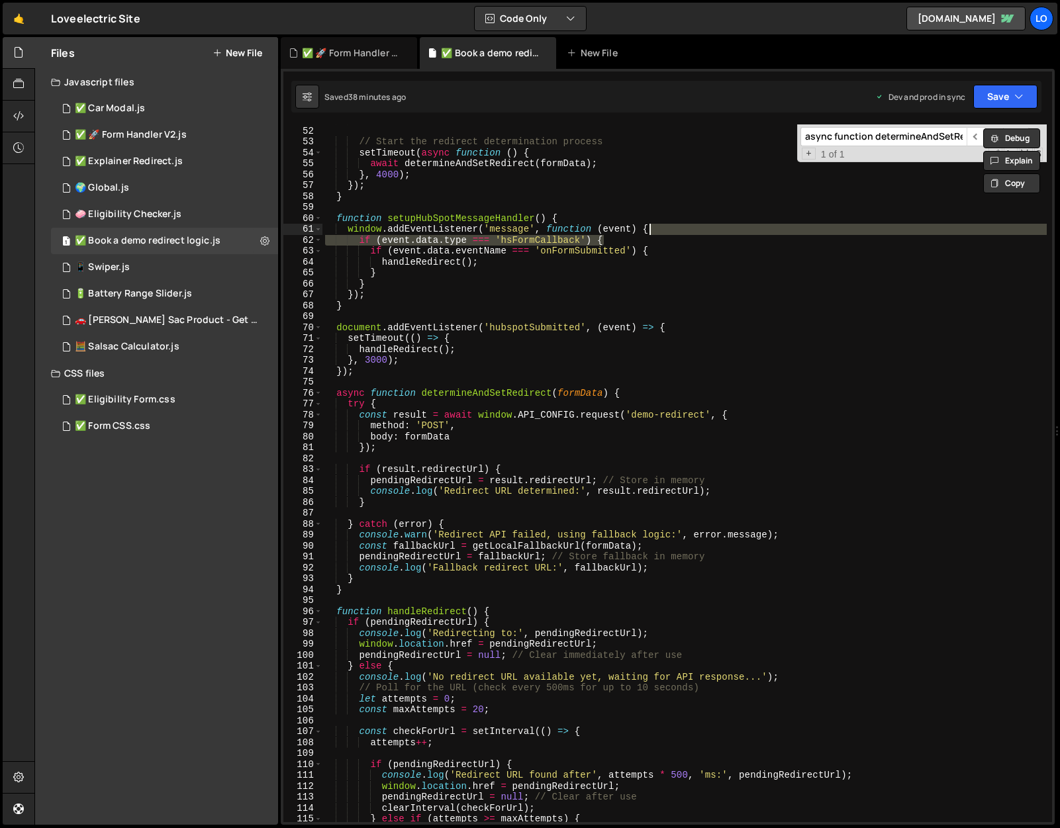
click at [849, 234] on div "} ; // Start the redirect determination process setTimeout ( async function ( )…" at bounding box center [684, 475] width 724 height 720
click at [510, 397] on div "} ; // Start the redirect determination process setTimeout ( async function ( )…" at bounding box center [684, 475] width 724 height 720
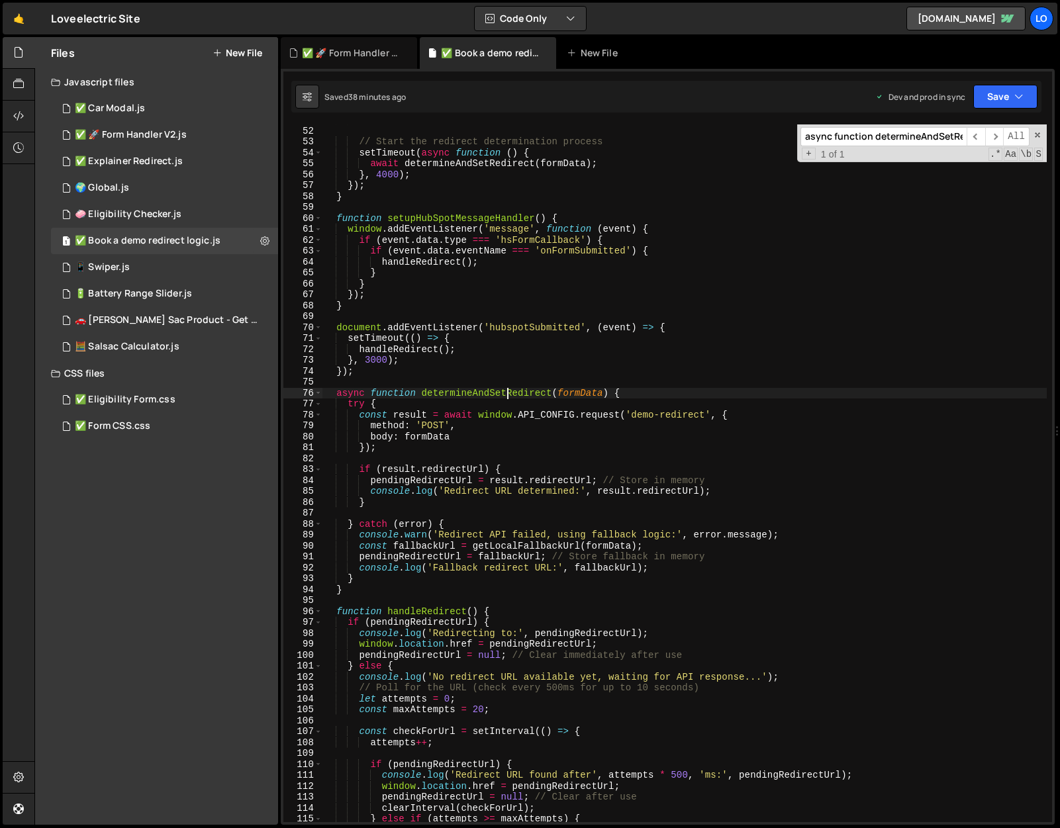
click at [354, 588] on div "} ; // Start the redirect determination process setTimeout ( async function ( )…" at bounding box center [684, 475] width 724 height 720
click at [336, 396] on div "} ; // Start the redirect determination process setTimeout ( async function ( )…" at bounding box center [684, 475] width 724 height 720
click at [361, 591] on div "} ; // Start the redirect determination process setTimeout ( async function ( )…" at bounding box center [684, 475] width 724 height 720
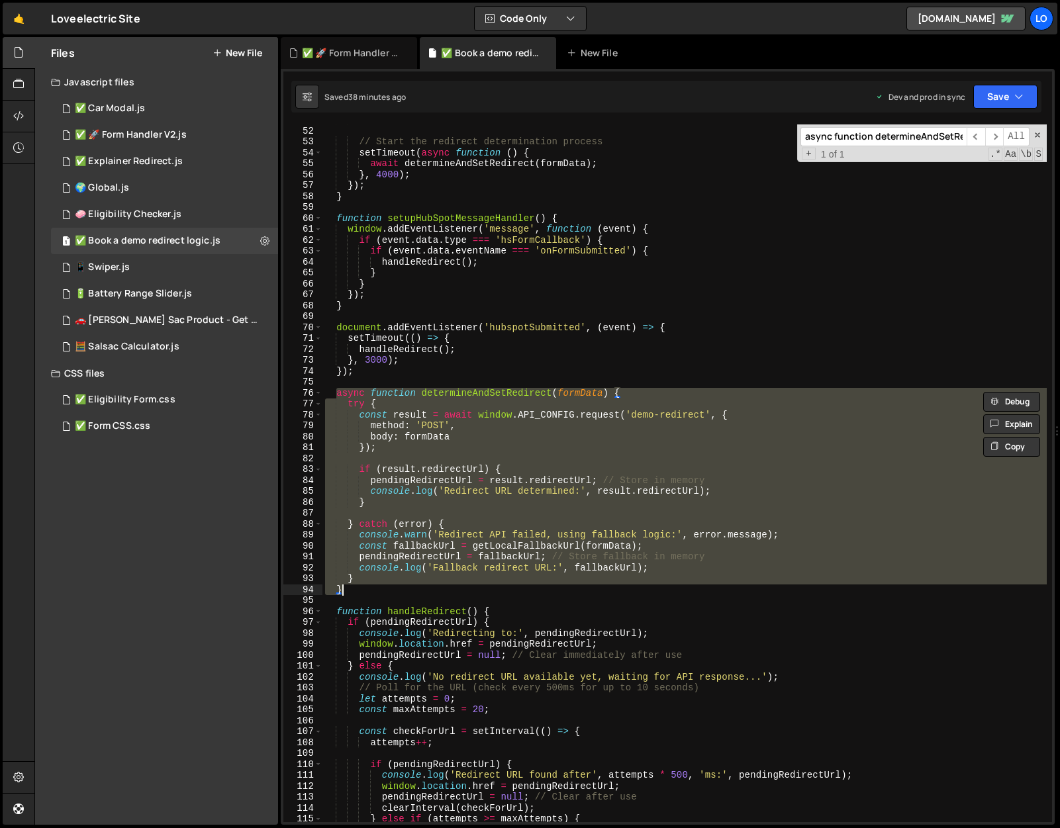
paste textarea
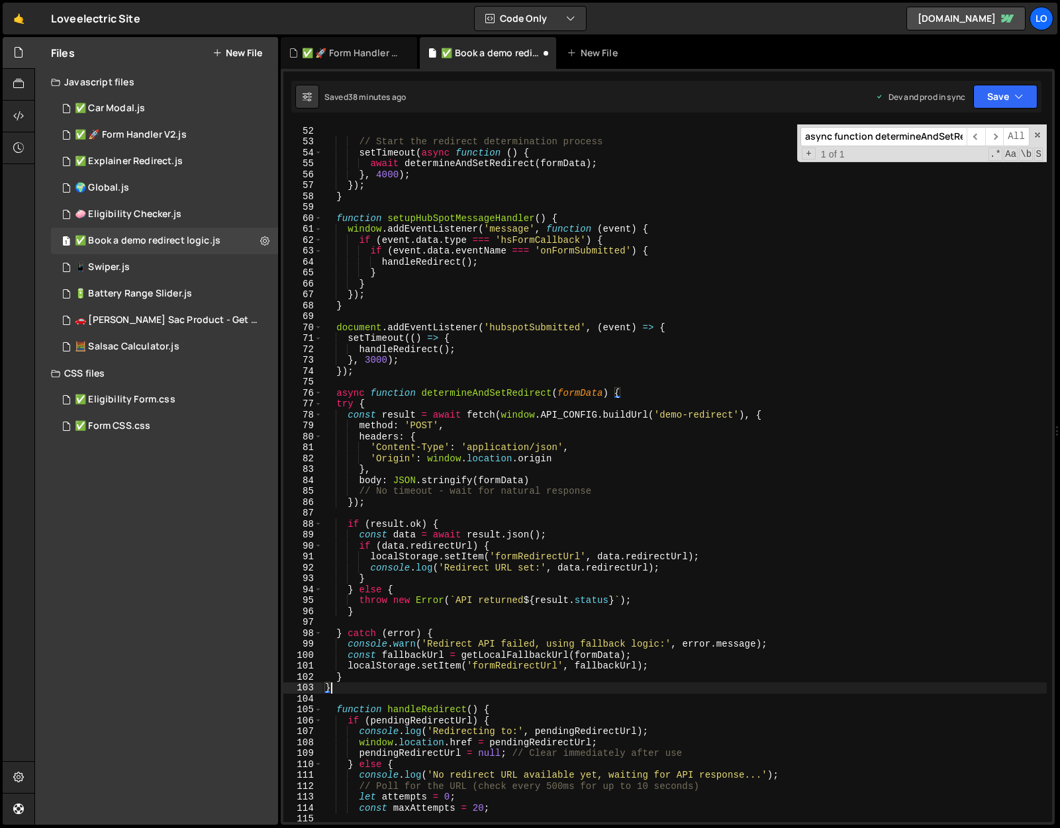
scroll to position [558, 0]
click at [999, 94] on button "Save" at bounding box center [1005, 97] width 64 height 24
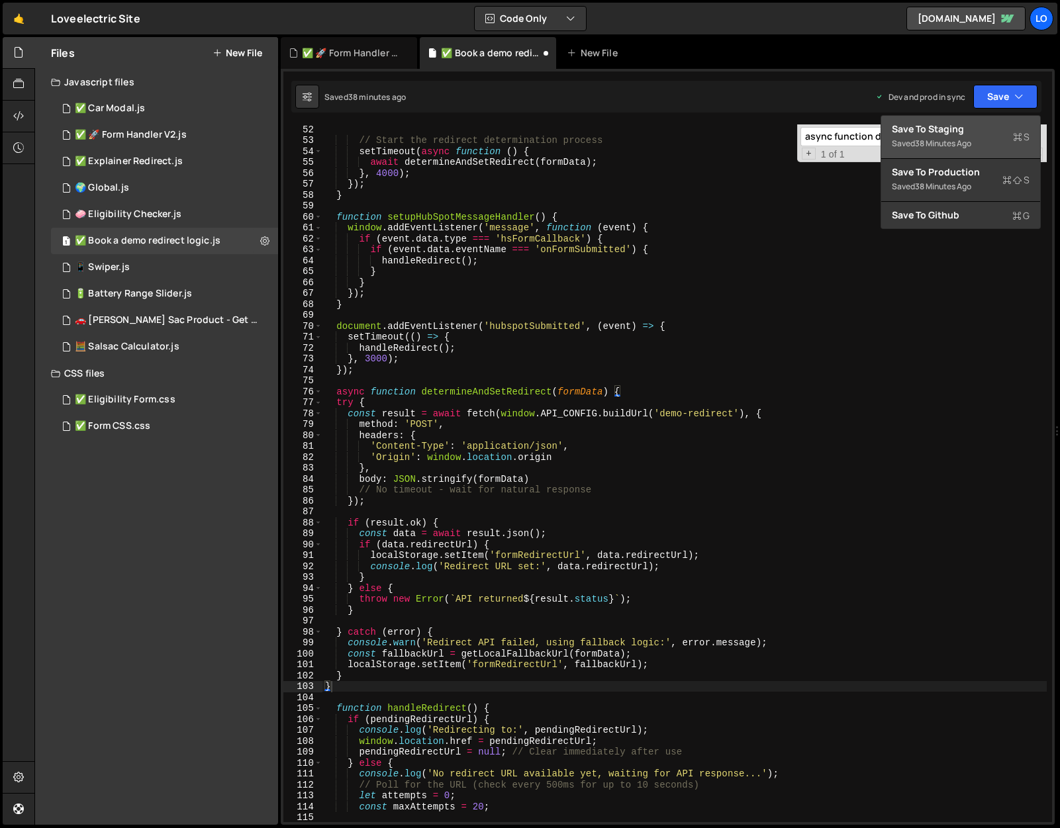
click at [975, 123] on div "Save to Staging S" at bounding box center [961, 128] width 138 height 13
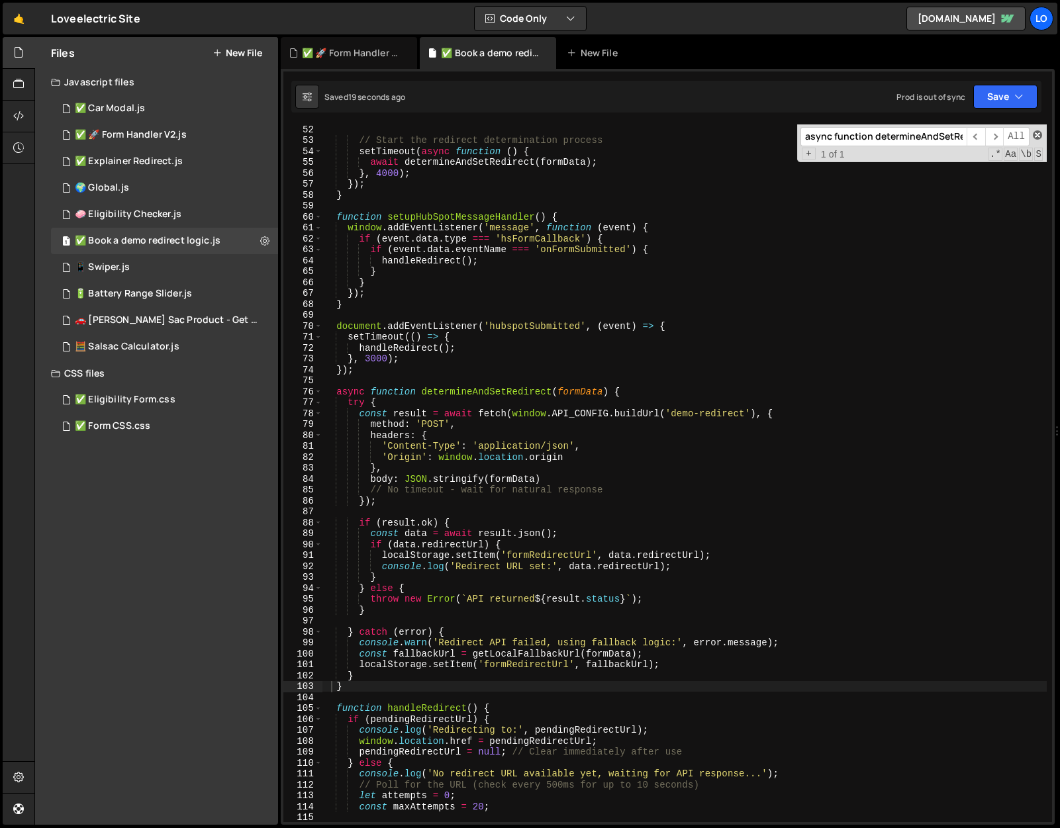
click at [1038, 133] on span at bounding box center [1037, 134] width 9 height 9
type textarea "}"
click at [1038, 133] on div "// Start the redirect determination process setTimeout ( async function ( ) { a…" at bounding box center [684, 484] width 724 height 720
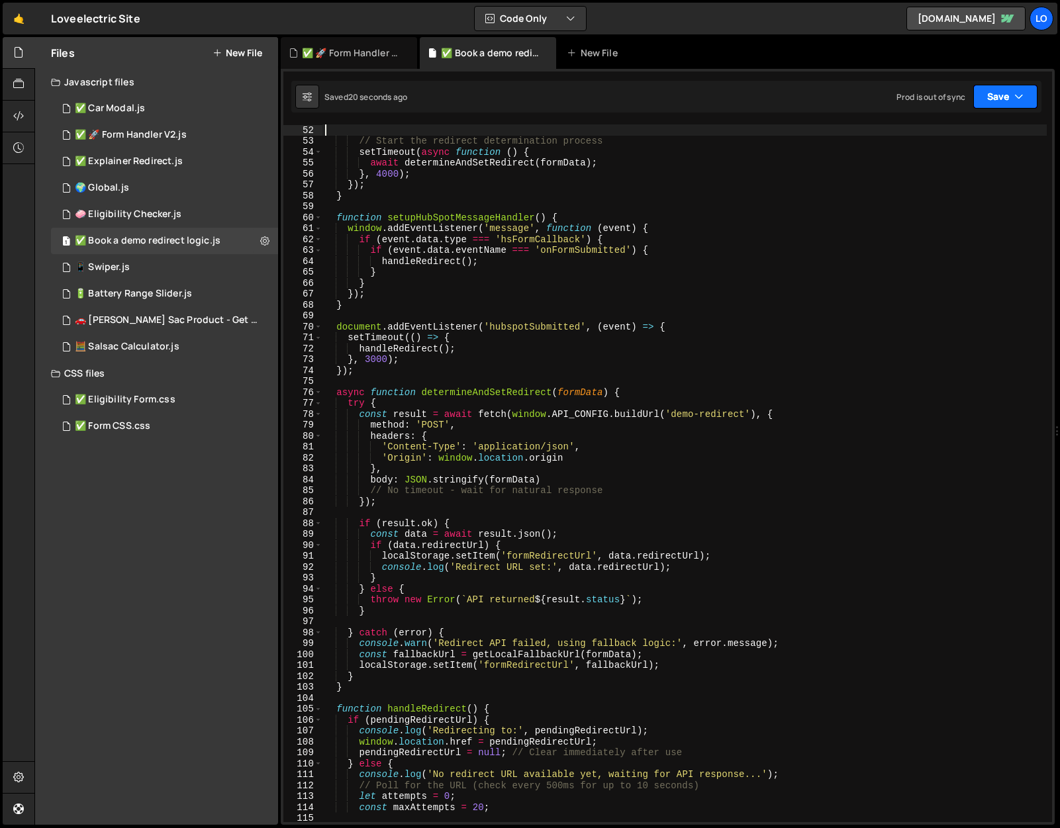
click at [1008, 103] on button "Save" at bounding box center [1005, 97] width 64 height 24
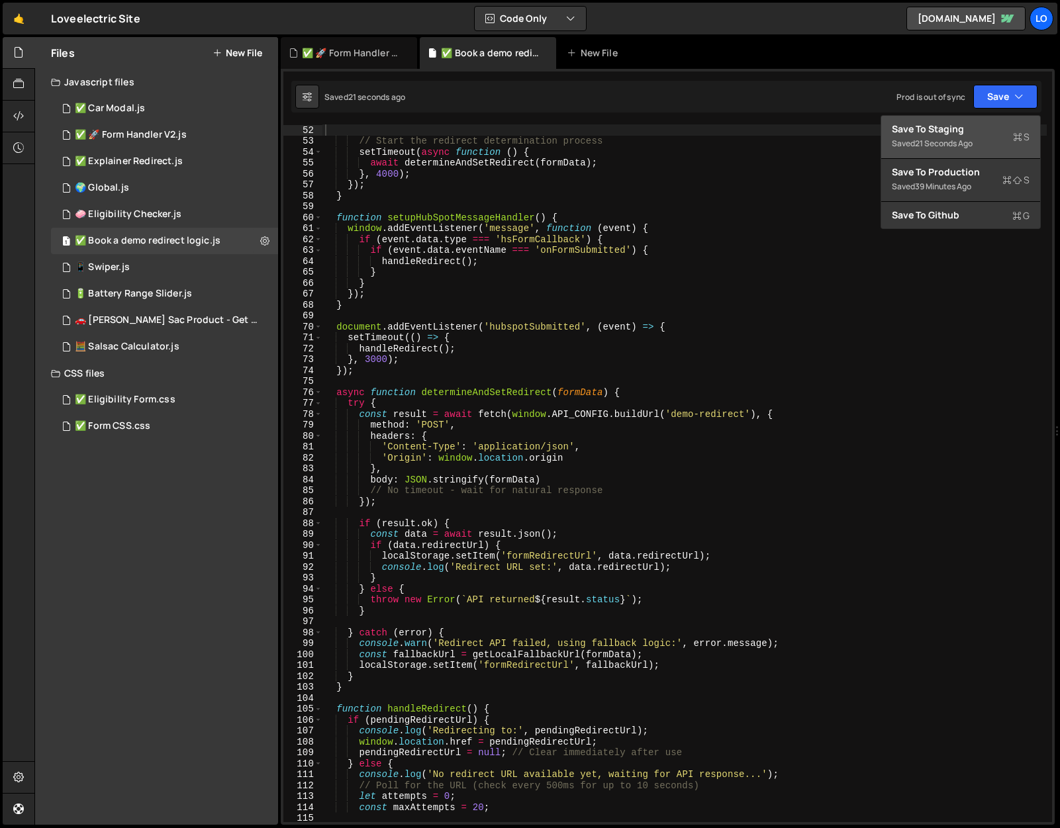
click at [1000, 121] on button "Save to Staging S Saved 21 seconds ago" at bounding box center [960, 137] width 159 height 43
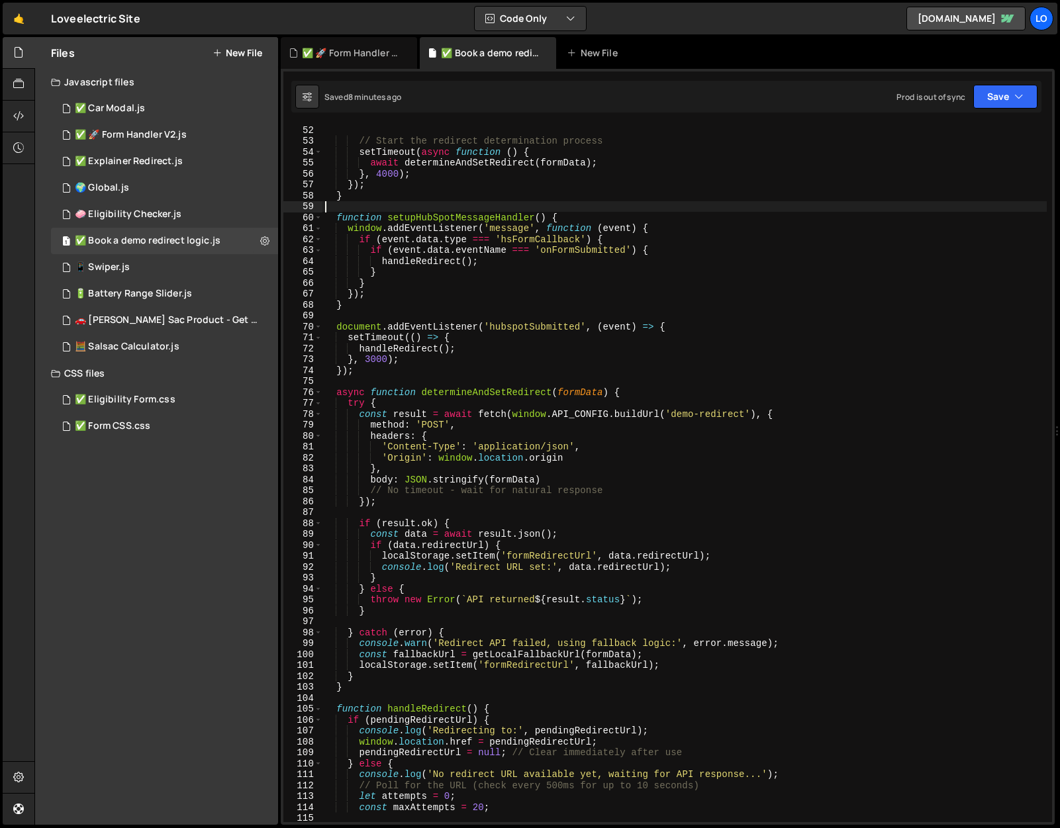
click at [847, 211] on div "// Start the redirect determination process setTimeout ( async function ( ) { a…" at bounding box center [684, 484] width 724 height 720
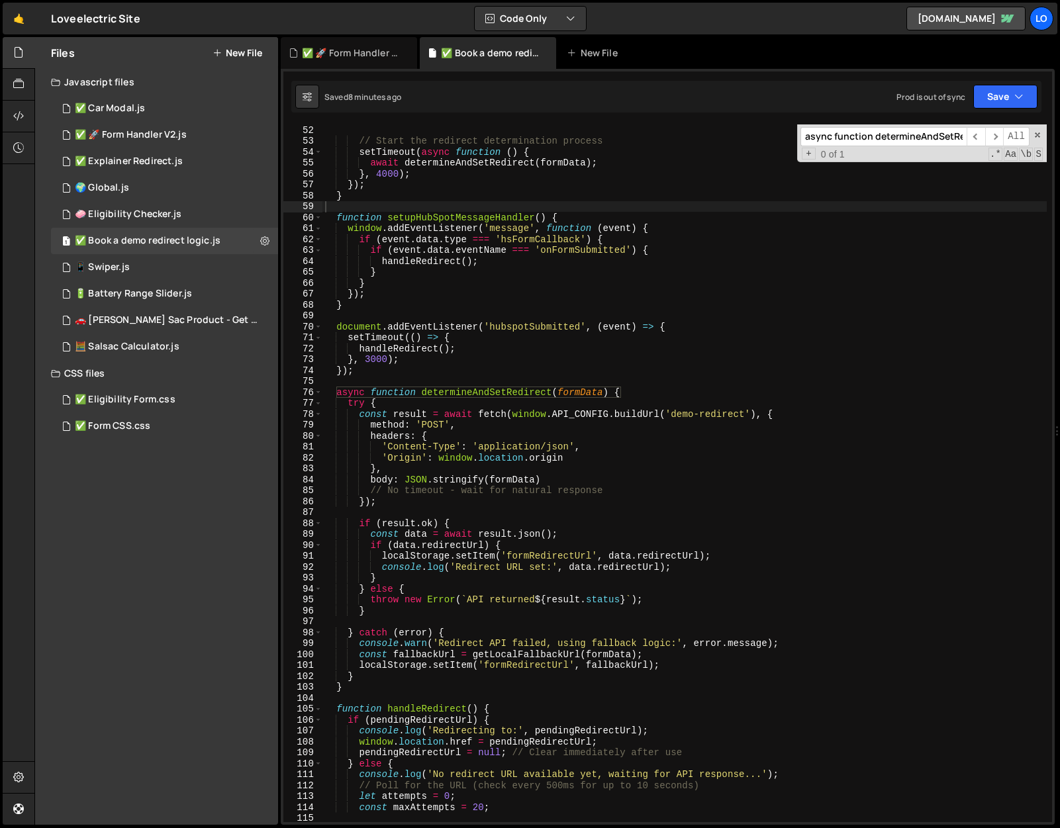
scroll to position [0, 81]
paste input "// Remove this timeout logic setTimeout(() => { console.log('Redirect timeout -…"
click at [897, 135] on input "// Remove this timeout logic setTimeout(() => { console.log('Redirect timeout -…" at bounding box center [884, 136] width 166 height 19
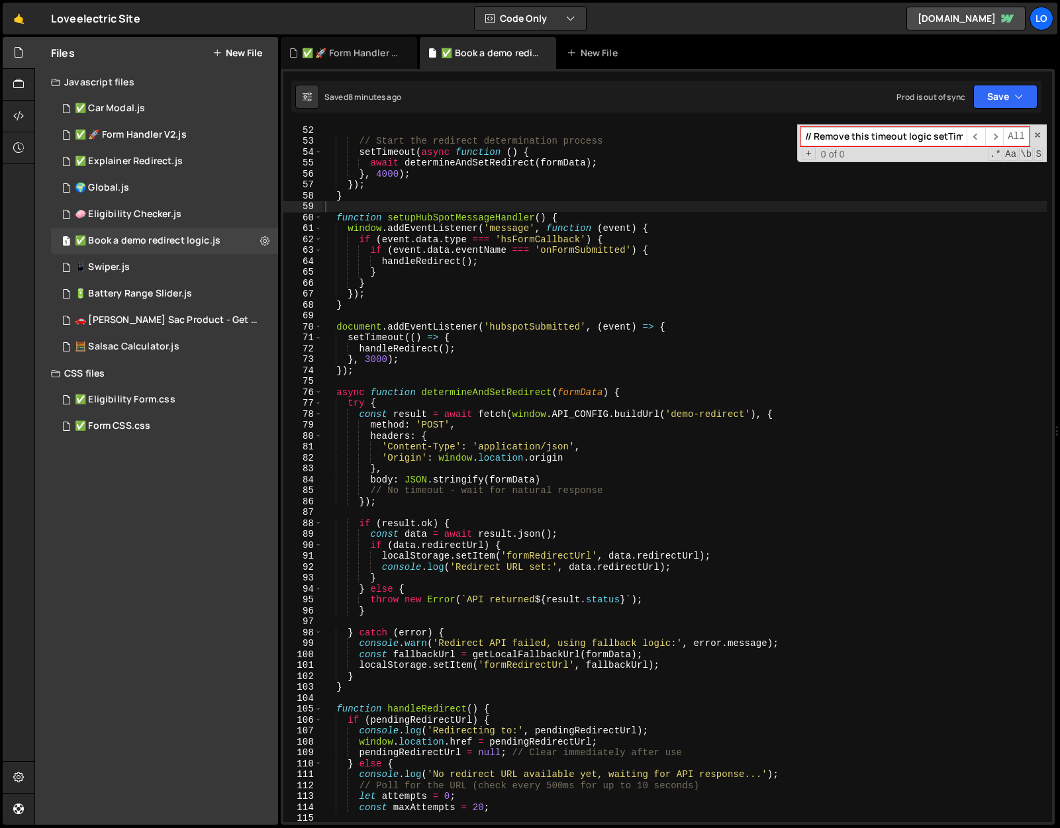
click at [897, 135] on input "// Remove this timeout logic setTimeout(() => { console.log('Redirect timeout -…" at bounding box center [884, 136] width 166 height 19
paste input "setTimeout"
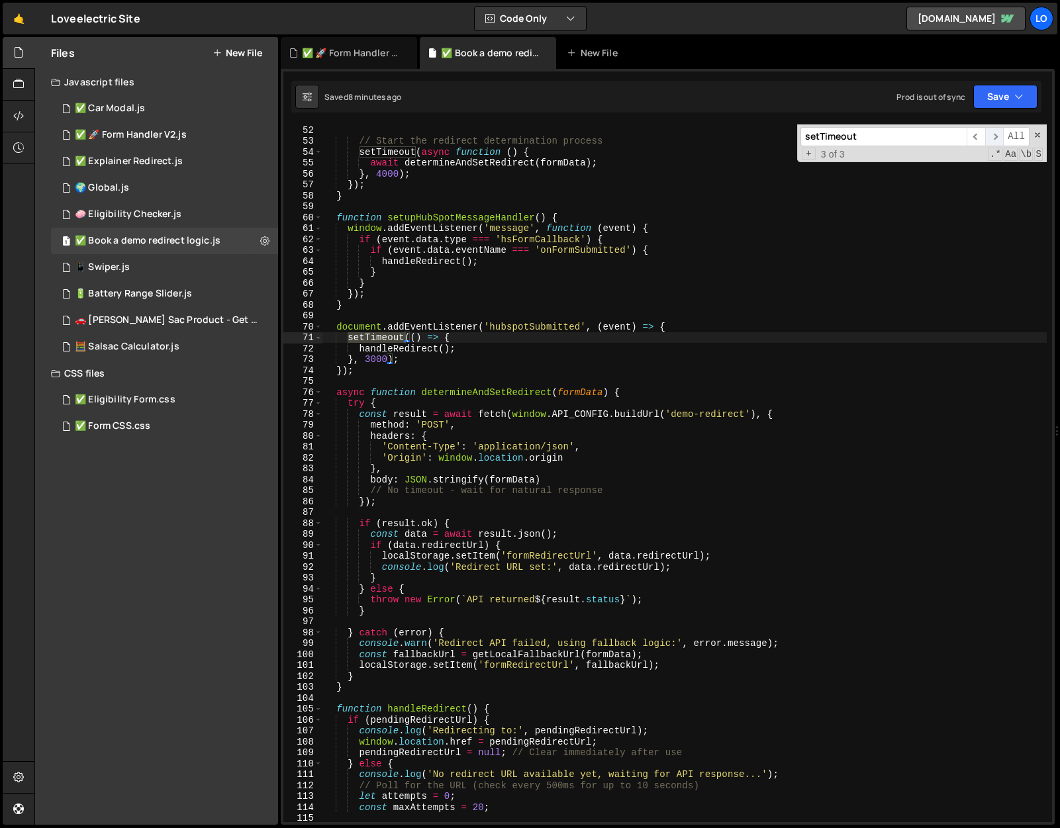
type input "setTimeout"
click at [994, 139] on span "​" at bounding box center [994, 136] width 19 height 19
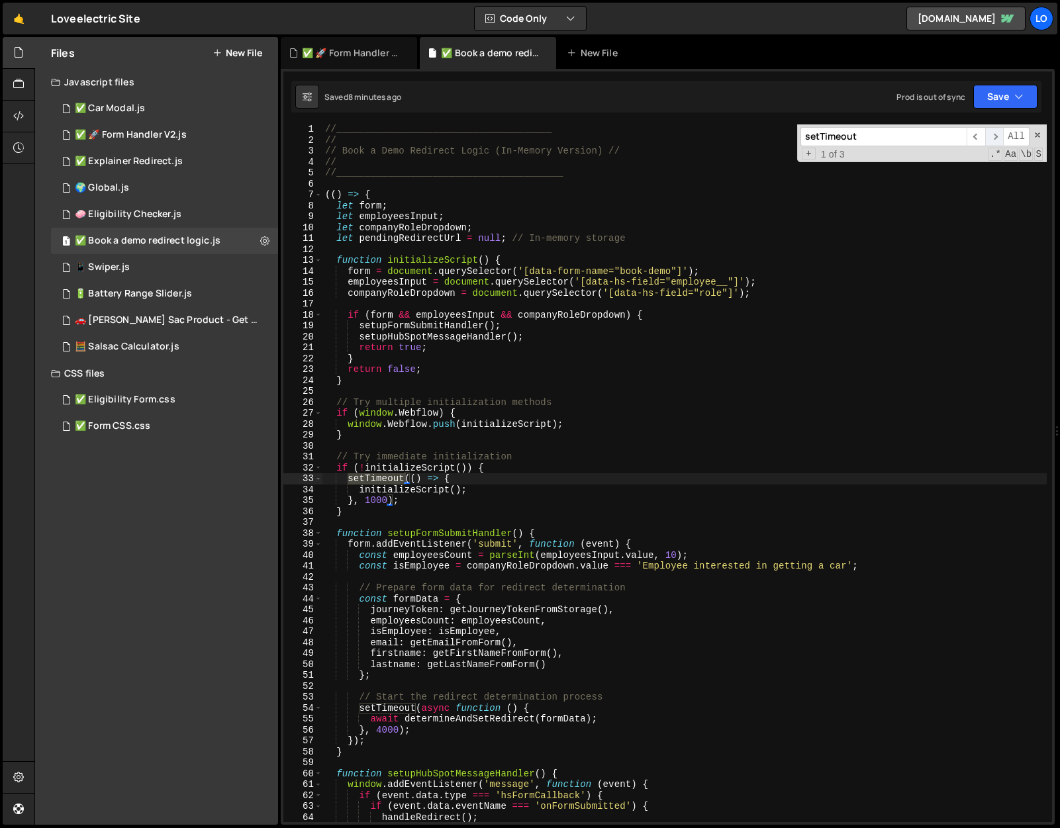
scroll to position [1, 0]
click at [994, 139] on span "​" at bounding box center [994, 136] width 19 height 19
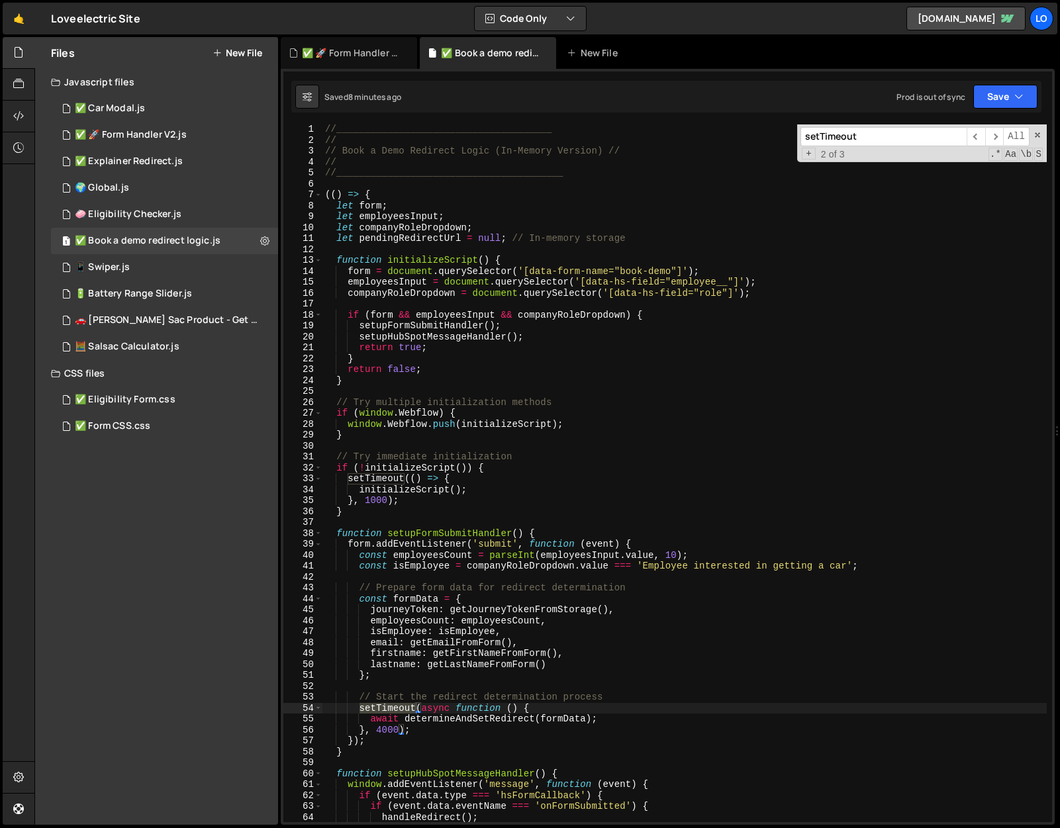
click at [632, 448] on div "//______________________________________ // // Book a Demo Redirect Logic (In-M…" at bounding box center [684, 484] width 724 height 720
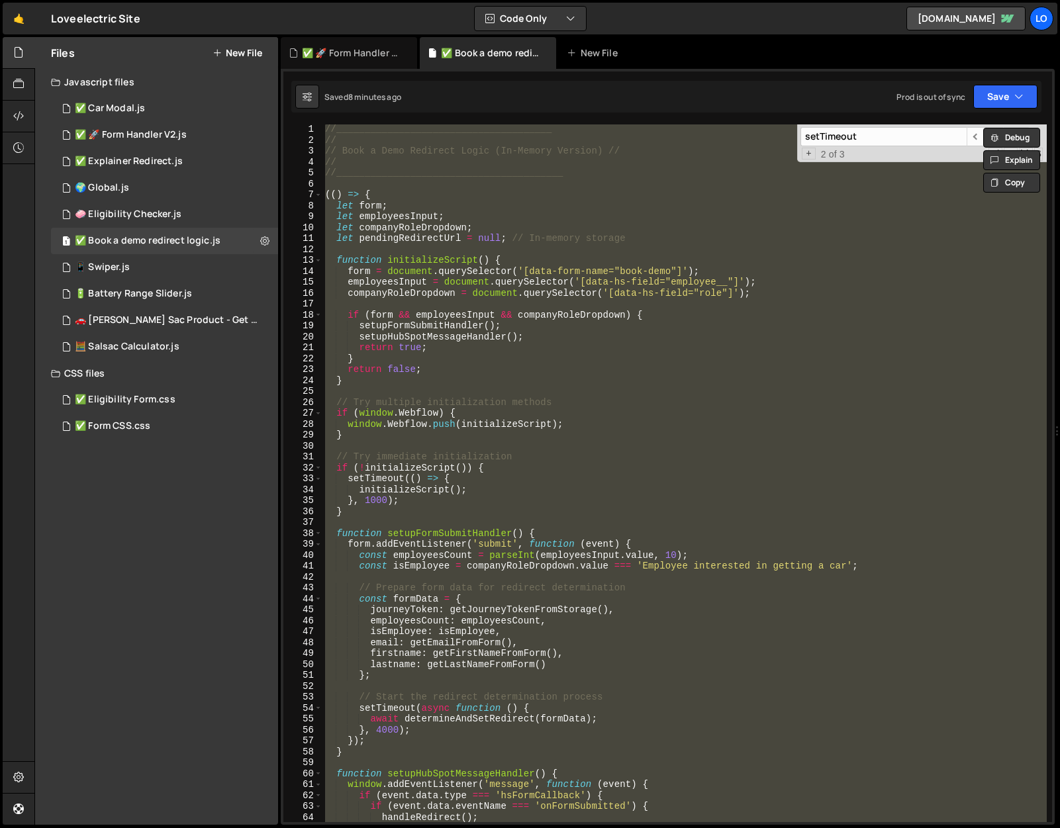
click at [506, 138] on div "//______________________________________ // // Book a Demo Redirect Logic (In-M…" at bounding box center [684, 473] width 724 height 698
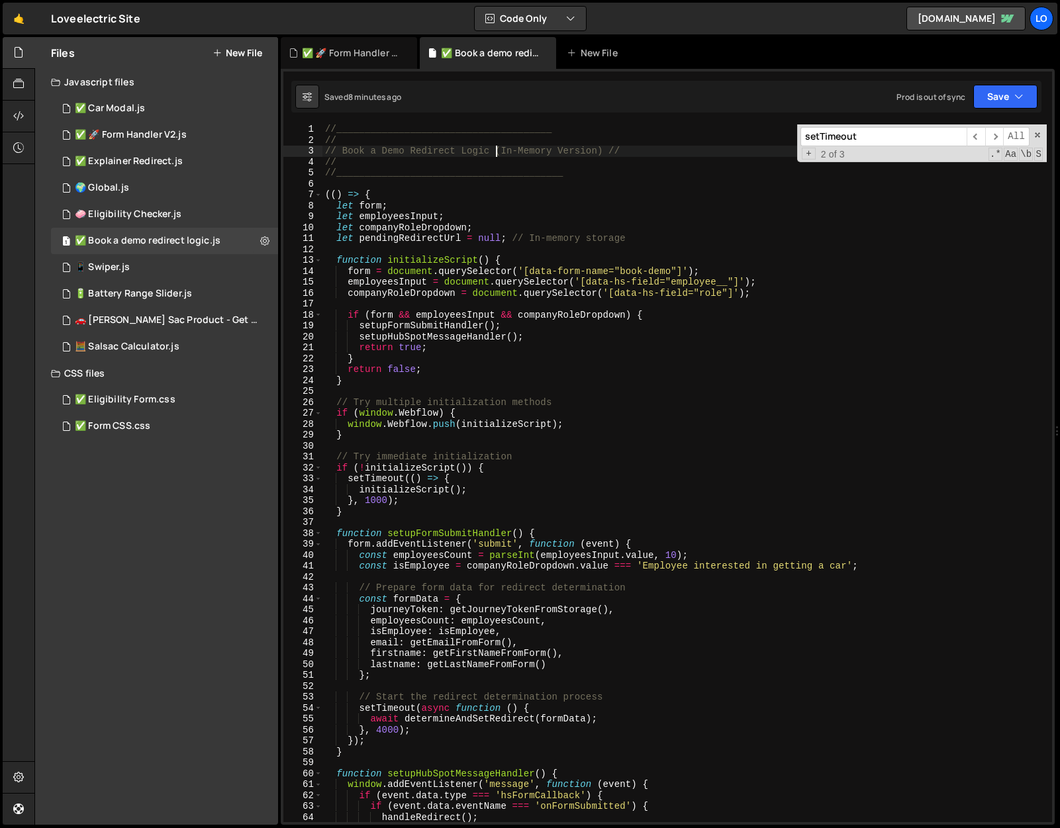
click at [493, 150] on div "//______________________________________ // // Book a Demo Redirect Logic (In-M…" at bounding box center [684, 484] width 724 height 720
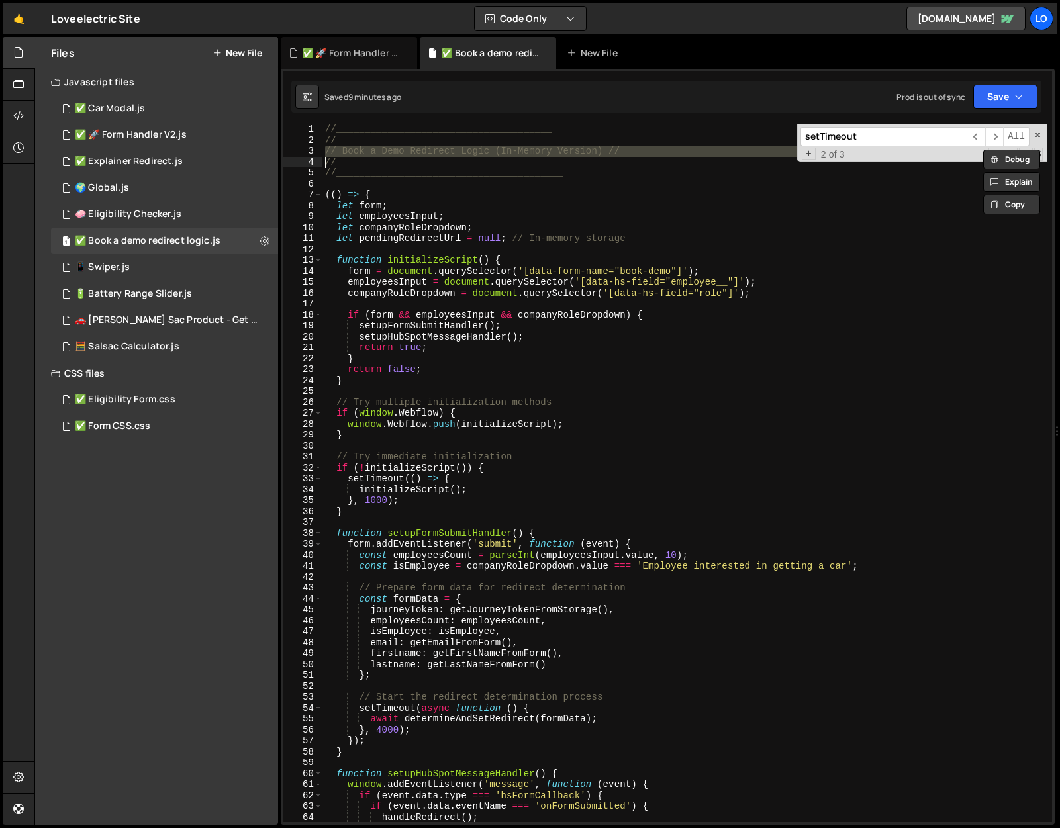
click at [626, 440] on div "//______________________________________ // // Book a Demo Redirect Logic (In-M…" at bounding box center [684, 484] width 724 height 720
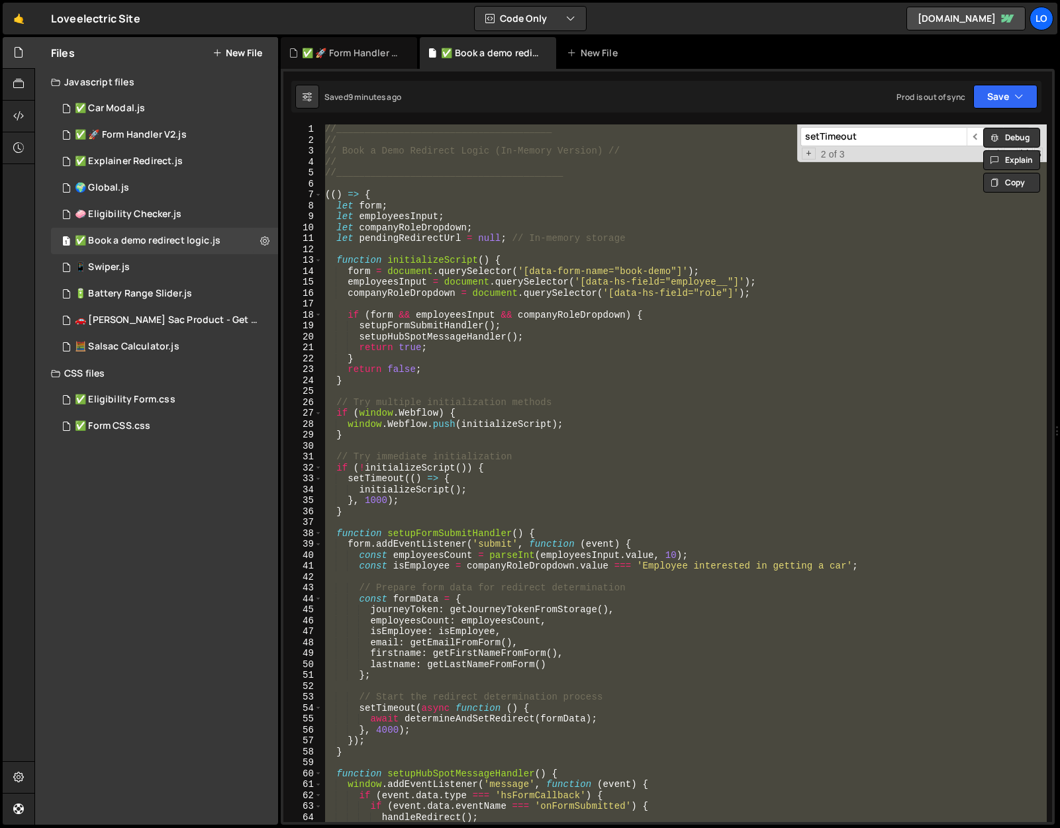
paste textarea
type textarea "})();"
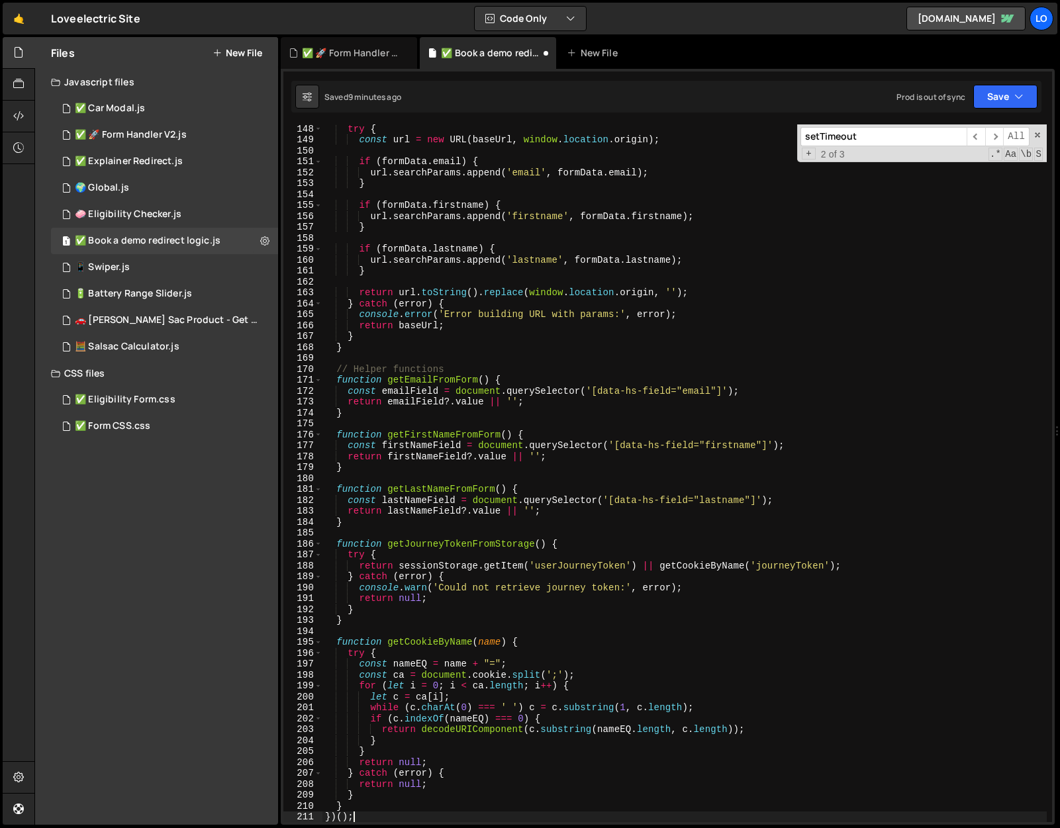
scroll to position [1607, 0]
click at [1002, 96] on button "Save" at bounding box center [1005, 97] width 64 height 24
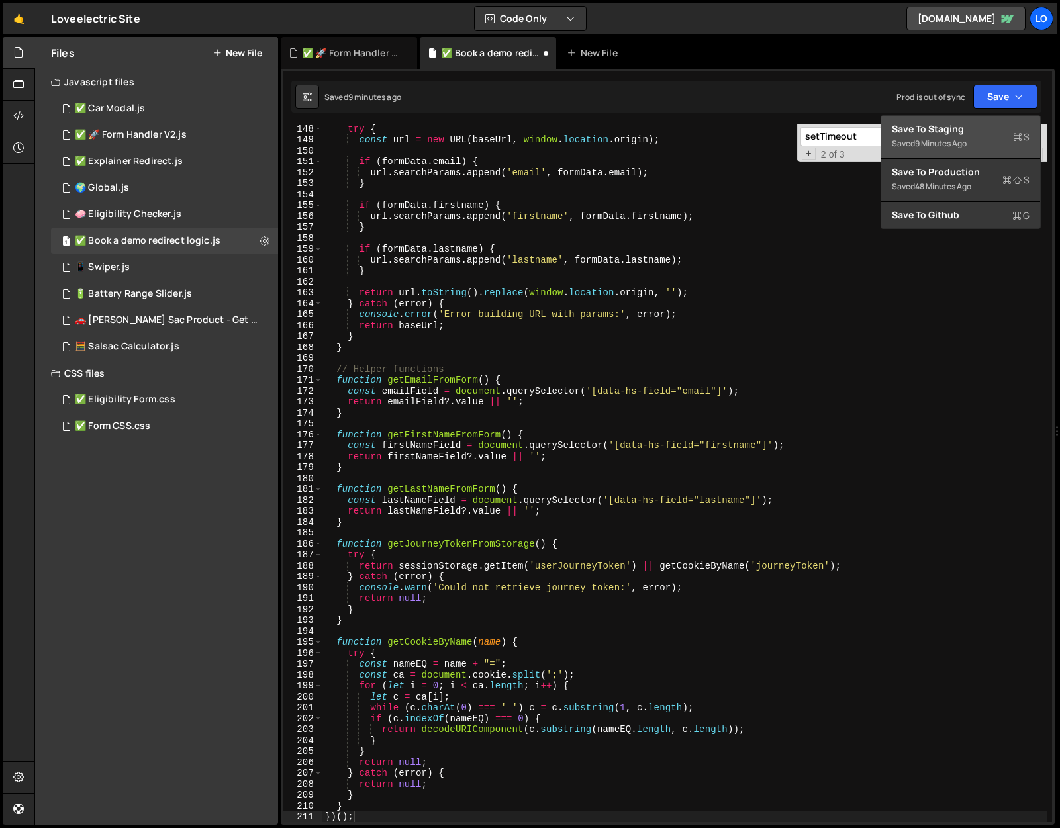
click at [983, 121] on button "Save to Staging S Saved 9 minutes ago" at bounding box center [960, 137] width 159 height 43
